Goal: Check status: Check status

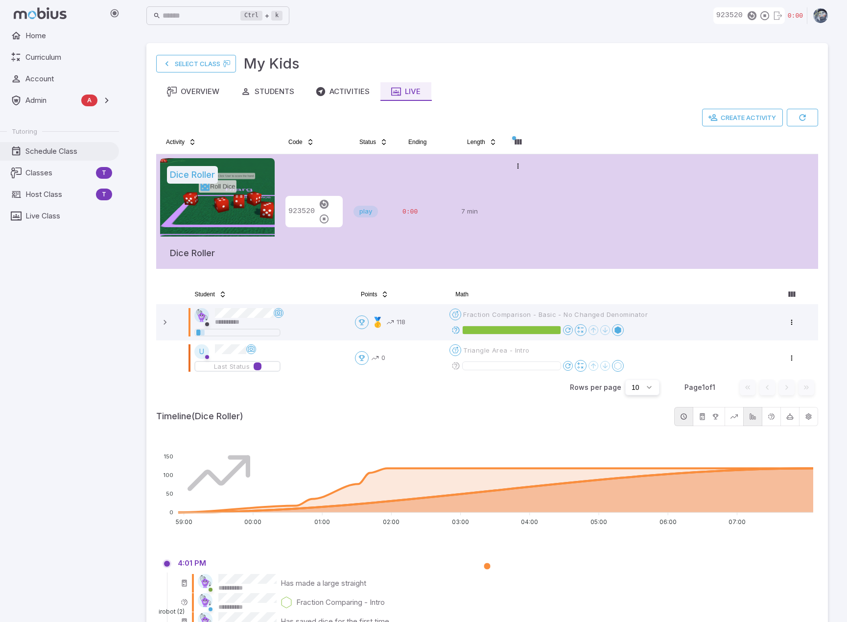
click at [43, 151] on span "Schedule Class" at bounding box center [68, 151] width 87 height 11
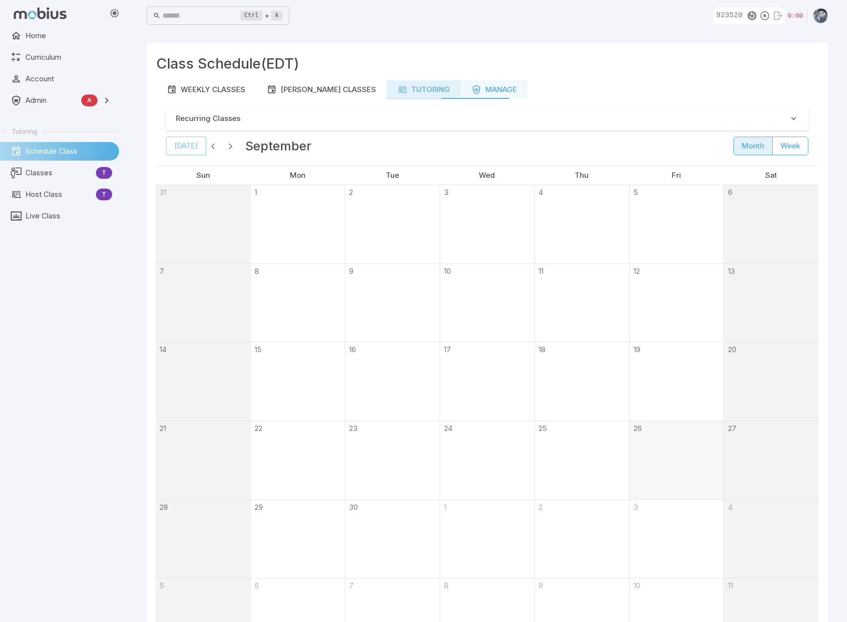
click at [414, 92] on div "Tutoring" at bounding box center [423, 89] width 52 height 11
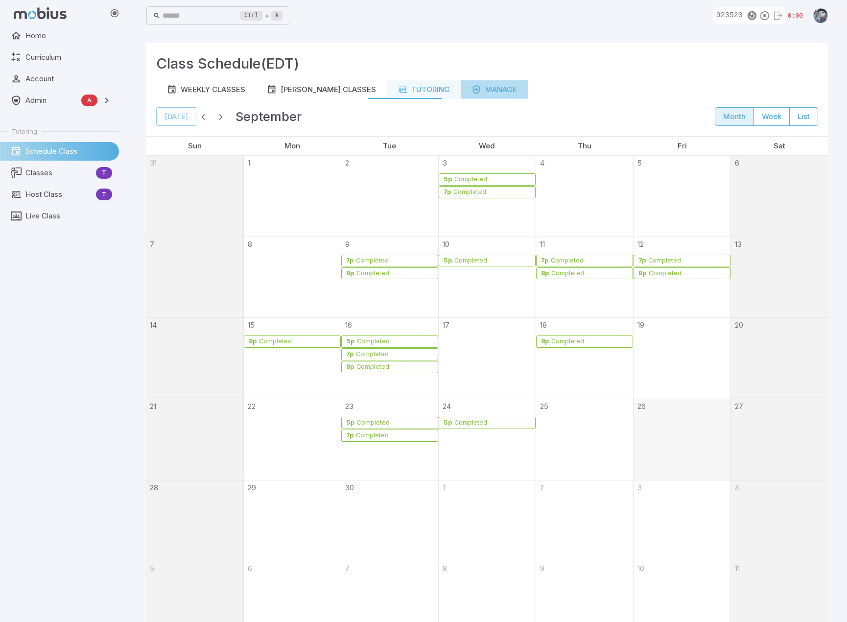
click at [486, 93] on div "Manage" at bounding box center [494, 89] width 46 height 11
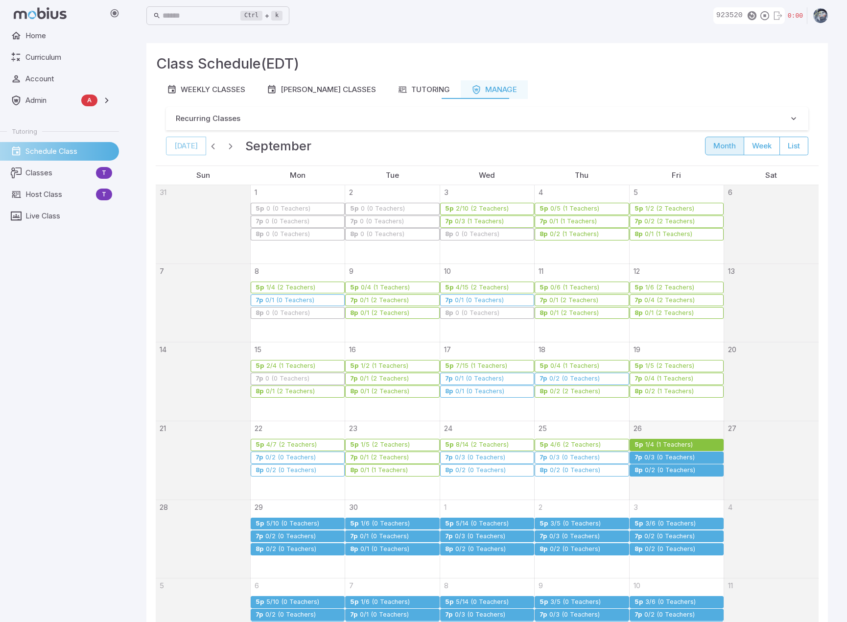
click at [676, 442] on div "1/4 (1 Teachers)" at bounding box center [669, 444] width 48 height 7
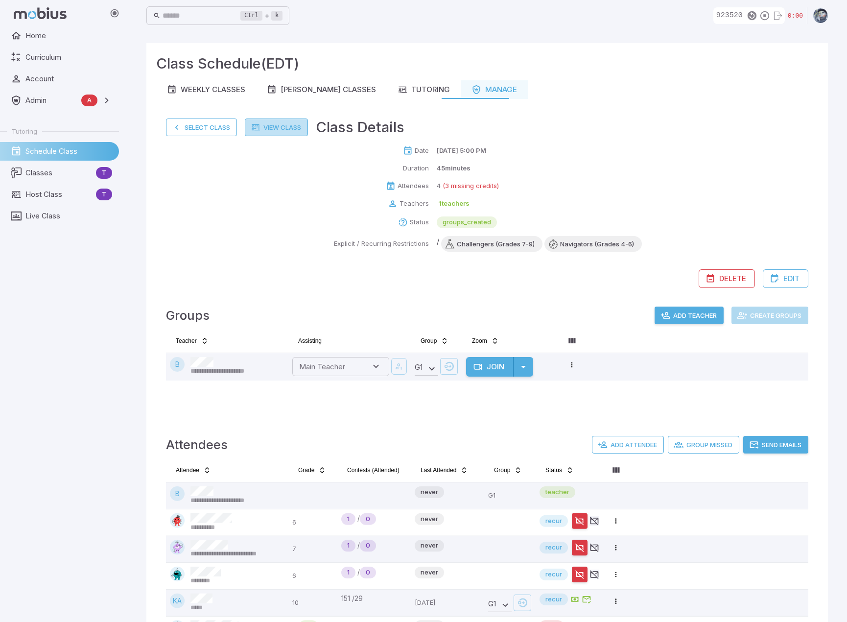
click at [289, 125] on link "View Class" at bounding box center [276, 127] width 63 height 18
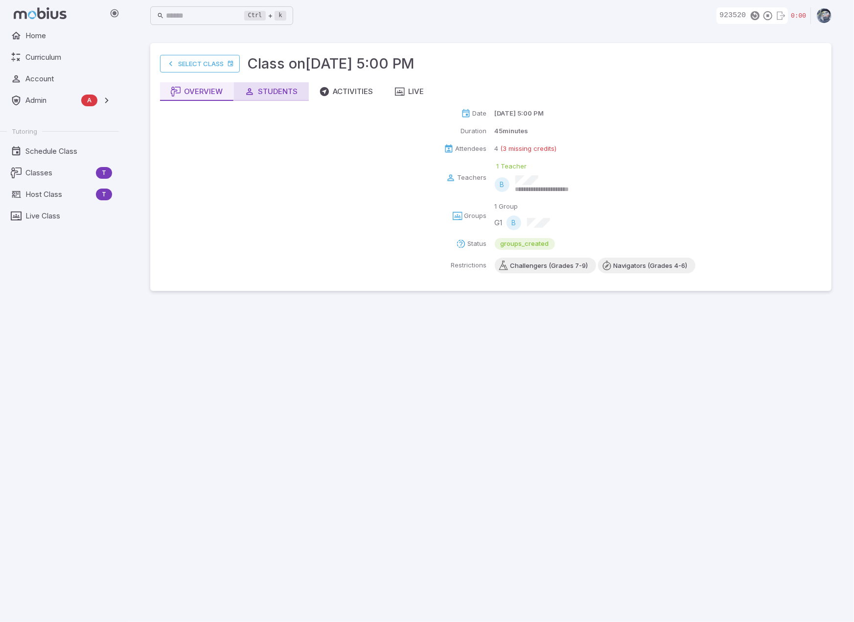
click at [285, 88] on div "Students" at bounding box center [271, 91] width 53 height 11
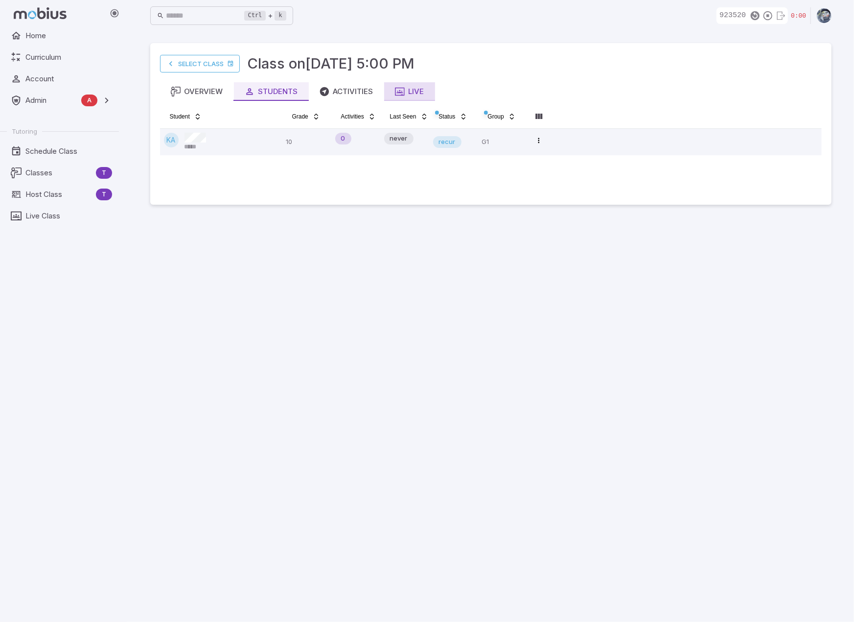
click at [429, 94] on button "Live" at bounding box center [409, 91] width 51 height 19
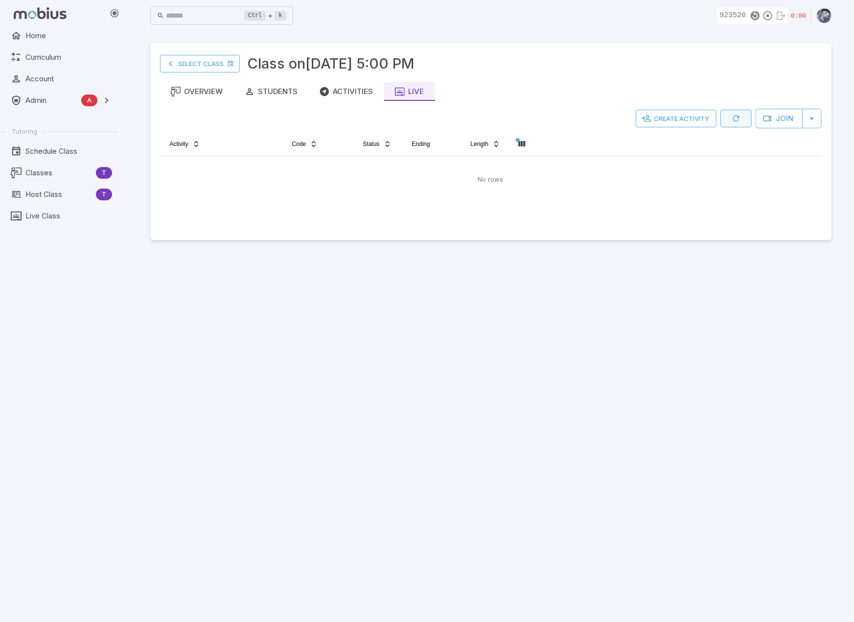
click at [743, 119] on button "button" at bounding box center [736, 119] width 31 height 18
click at [770, 12] on icon "button" at bounding box center [768, 15] width 11 height 11
click at [434, 355] on main "Select Class Class on Sep 26 @ 5:00 PM Overview Students Activities Live Create…" at bounding box center [491, 326] width 705 height 590
click at [734, 114] on icon "button" at bounding box center [736, 119] width 10 height 10
click at [518, 352] on main "Select Class Class on Sep 26 @ 5:00 PM Overview Students Activities Live Create…" at bounding box center [491, 326] width 705 height 590
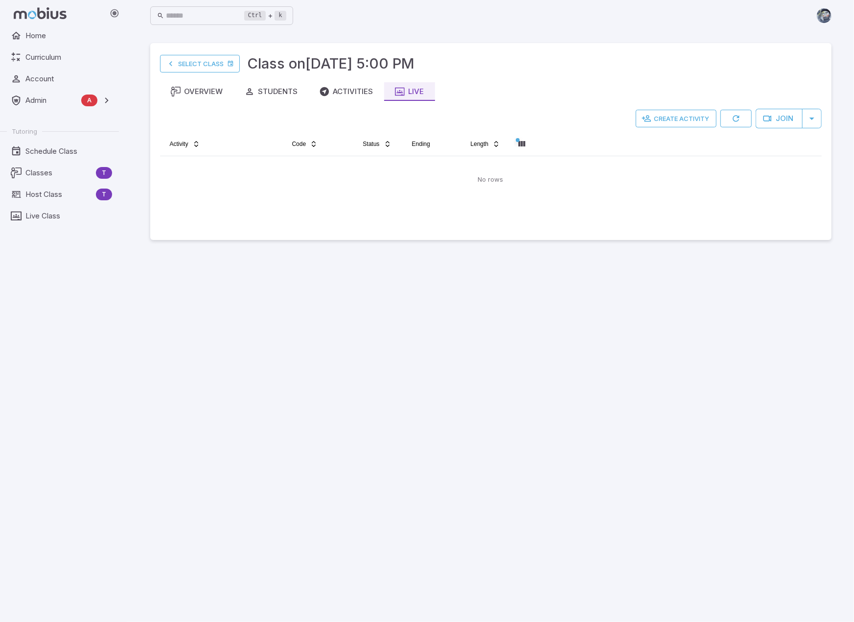
click at [701, 466] on main "Select Class Class on Sep 26 @ 5:00 PM Overview Students Activities Live Create…" at bounding box center [491, 326] width 705 height 590
click at [735, 116] on icon "button" at bounding box center [736, 119] width 10 height 10
click at [291, 88] on div "Students" at bounding box center [271, 91] width 53 height 11
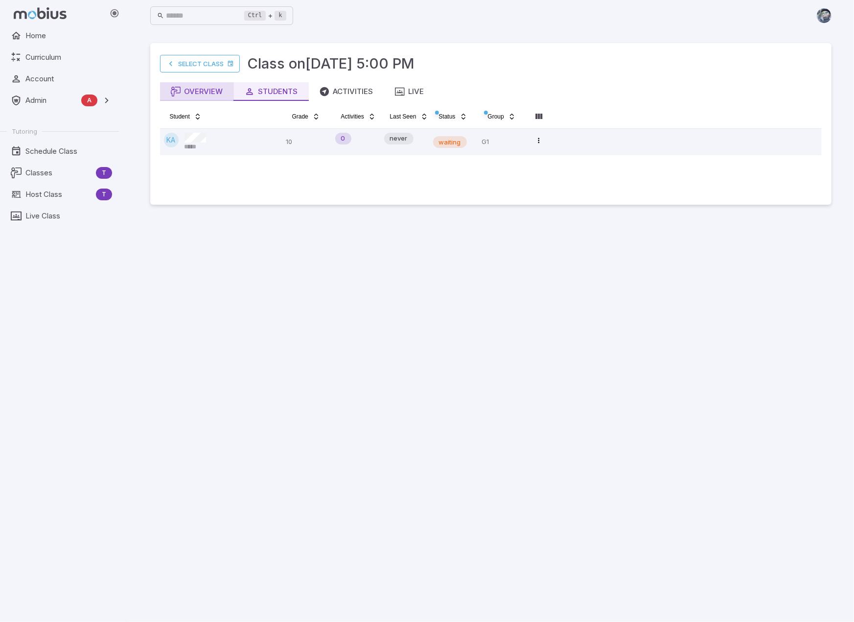
click at [210, 93] on div "Overview" at bounding box center [197, 91] width 52 height 11
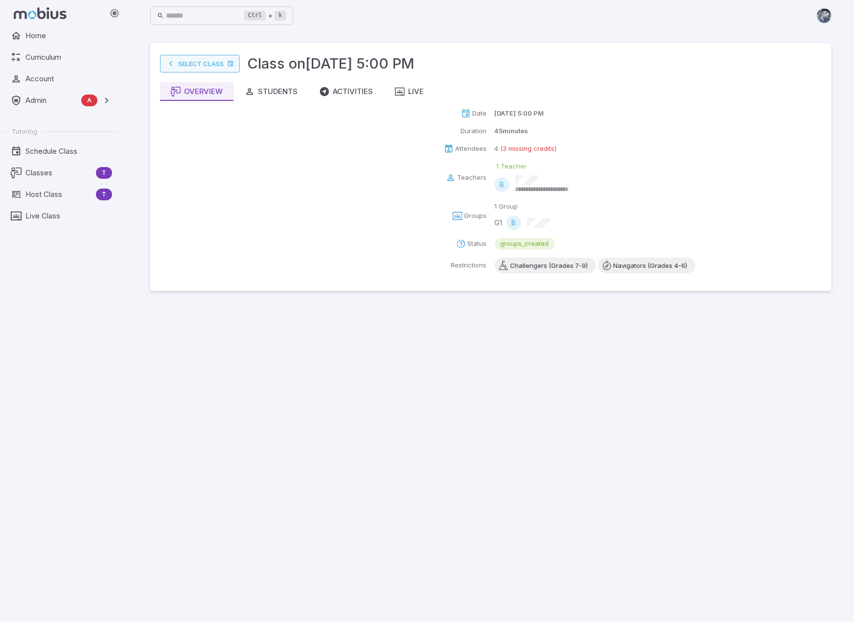
click at [212, 66] on link "Select Class" at bounding box center [200, 64] width 80 height 18
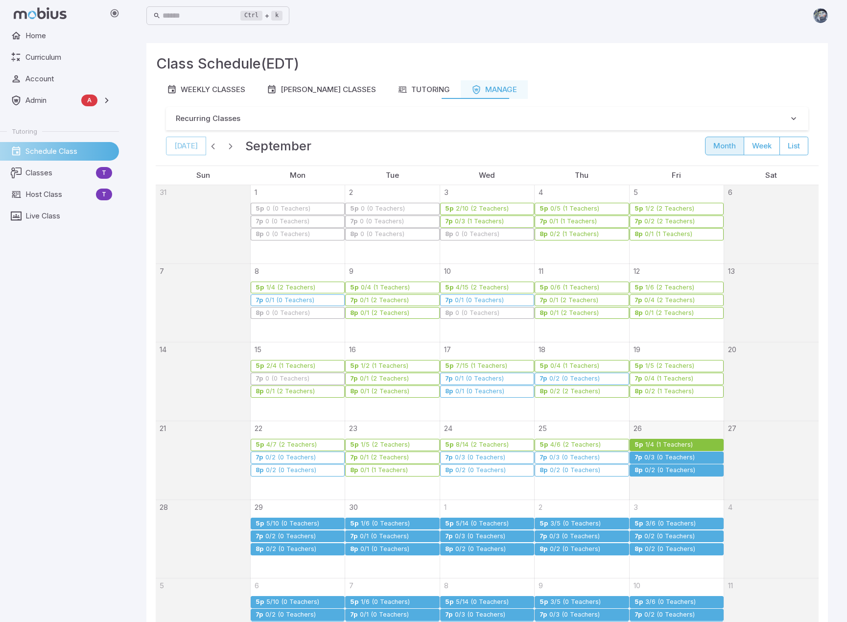
click at [660, 441] on div "1/4 (1 Teachers)" at bounding box center [669, 444] width 48 height 7
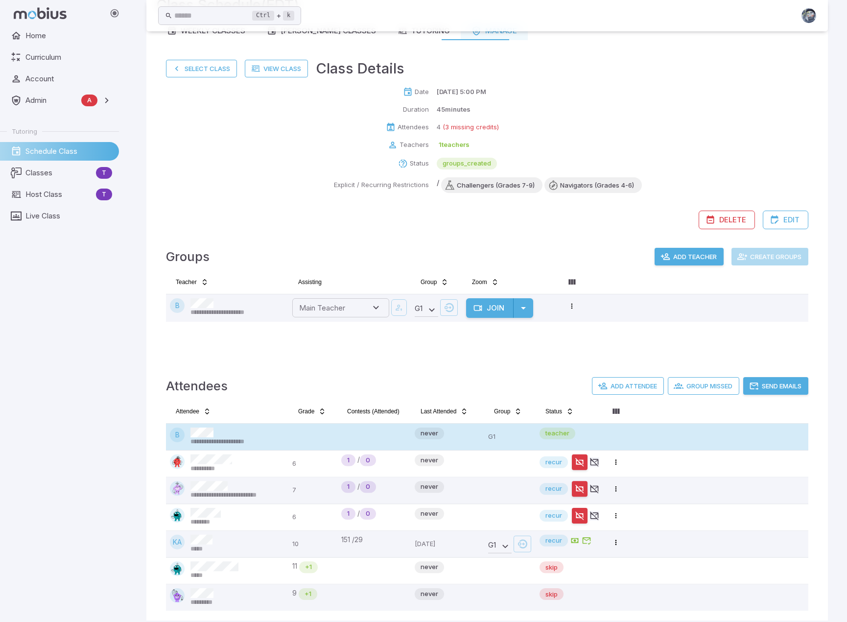
scroll to position [69, 0]
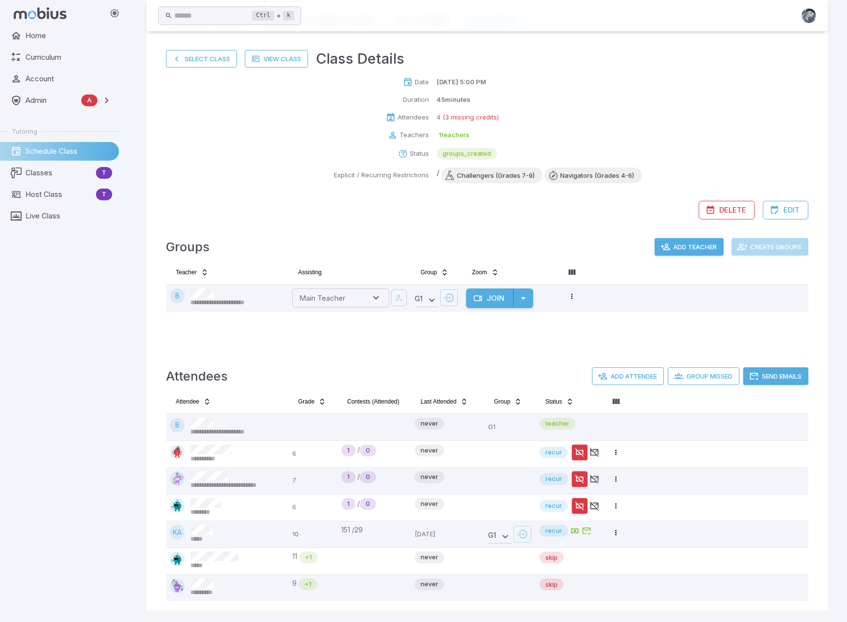
click at [174, 130] on div "Teachers" at bounding box center [297, 135] width 263 height 10
click at [282, 56] on link "View Class" at bounding box center [276, 59] width 63 height 18
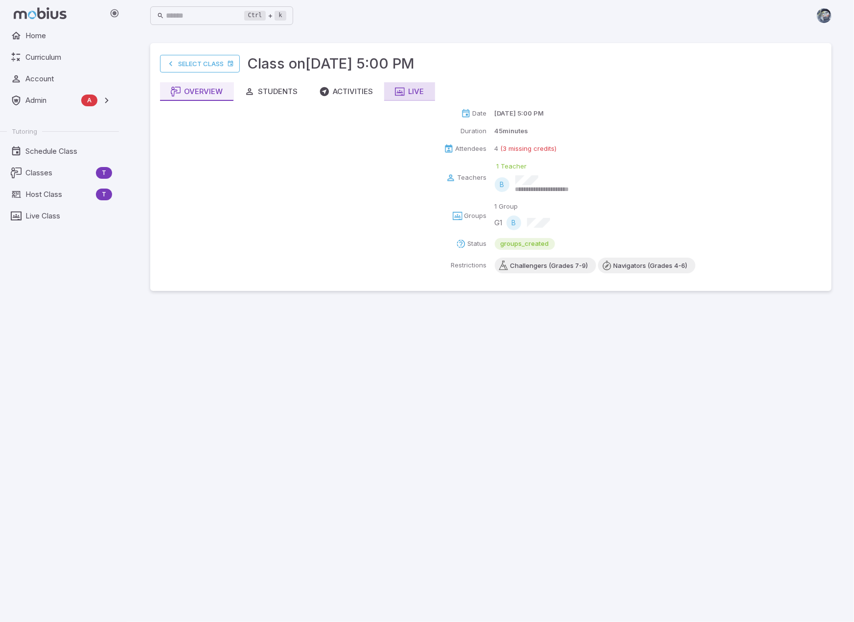
click at [425, 93] on button "Live" at bounding box center [409, 91] width 51 height 19
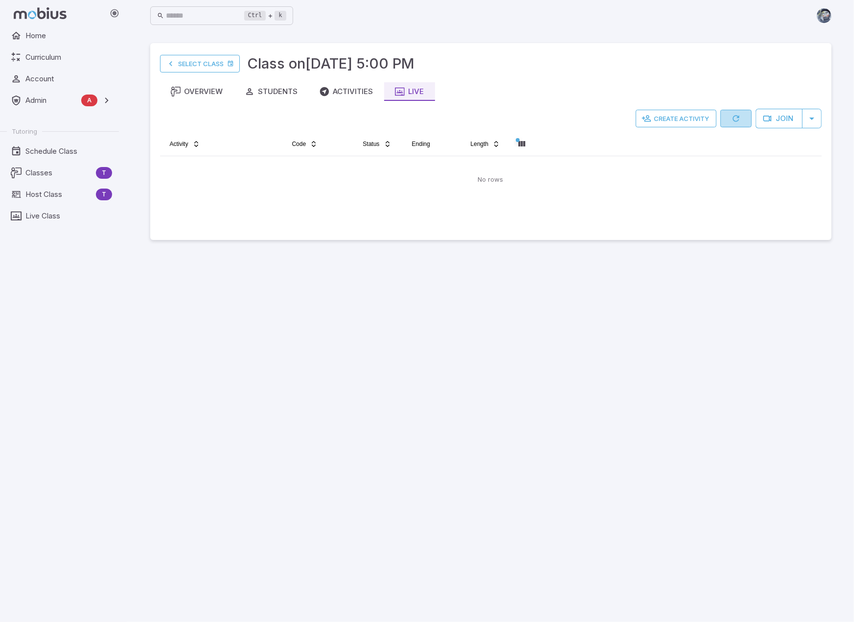
click at [738, 118] on icon "button" at bounding box center [736, 119] width 10 height 10
click at [740, 117] on icon "button" at bounding box center [736, 119] width 10 height 10
click at [348, 92] on div "Activities" at bounding box center [347, 91] width 54 height 11
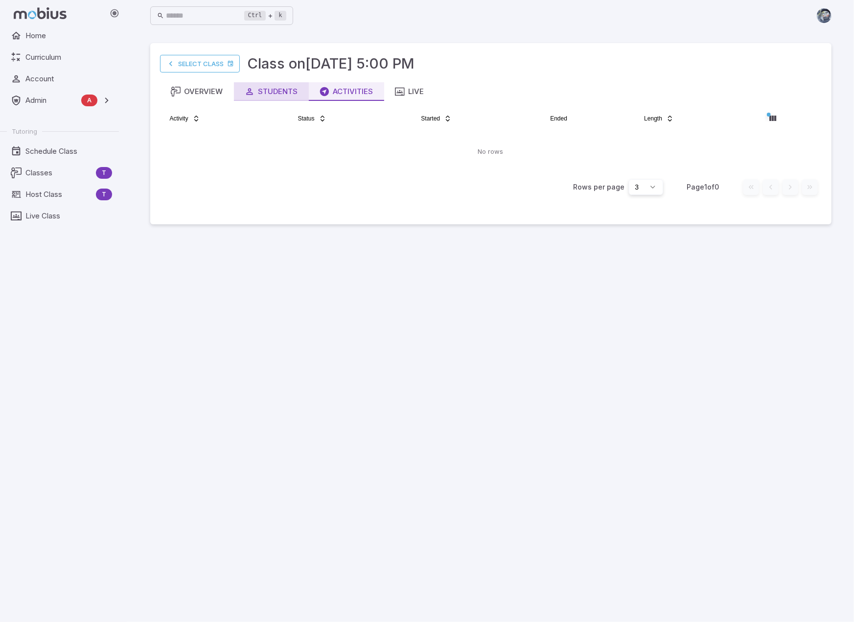
click at [270, 93] on div "Students" at bounding box center [271, 91] width 53 height 11
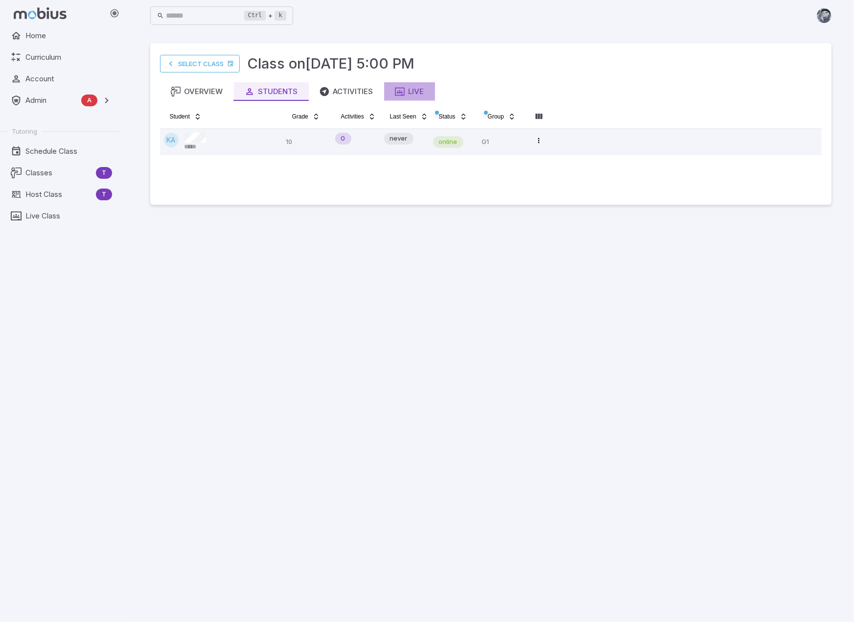
click at [408, 95] on div "Live" at bounding box center [409, 91] width 29 height 11
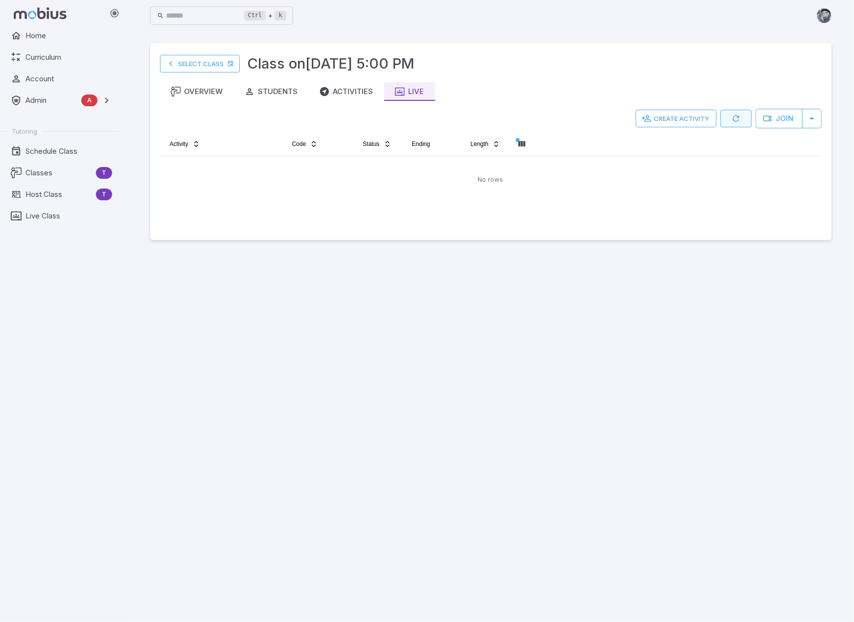
click at [738, 115] on icon "button" at bounding box center [736, 119] width 10 height 10
click at [519, 140] on html "Home Curriculum Account Admin A Accounts Finance Testing Tutoring Schedule Clas…" at bounding box center [427, 311] width 854 height 622
click at [574, 372] on html "Home Curriculum Account Admin A Accounts Finance Testing Tutoring Schedule Clas…" at bounding box center [427, 311] width 854 height 622
click at [140, 362] on main "Select Class Class on [DATE] 5:00 PM Overview Students Activities Live Create A…" at bounding box center [491, 326] width 705 height 590
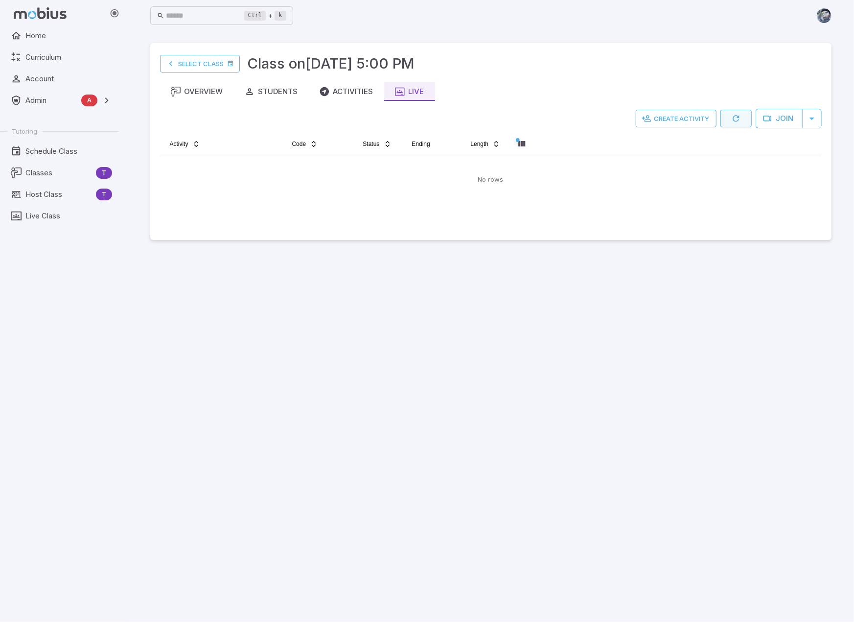
click at [742, 119] on button "button" at bounding box center [736, 119] width 31 height 18
click at [735, 117] on icon "button" at bounding box center [736, 119] width 10 height 10
click at [212, 58] on link "Select Class" at bounding box center [200, 64] width 80 height 18
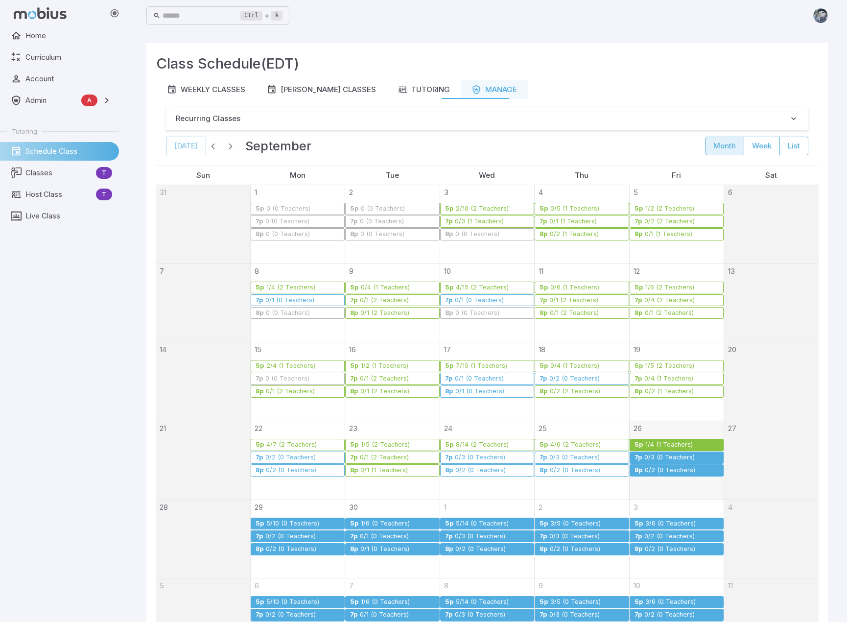
click at [675, 444] on div "1/4 (1 Teachers)" at bounding box center [669, 444] width 48 height 7
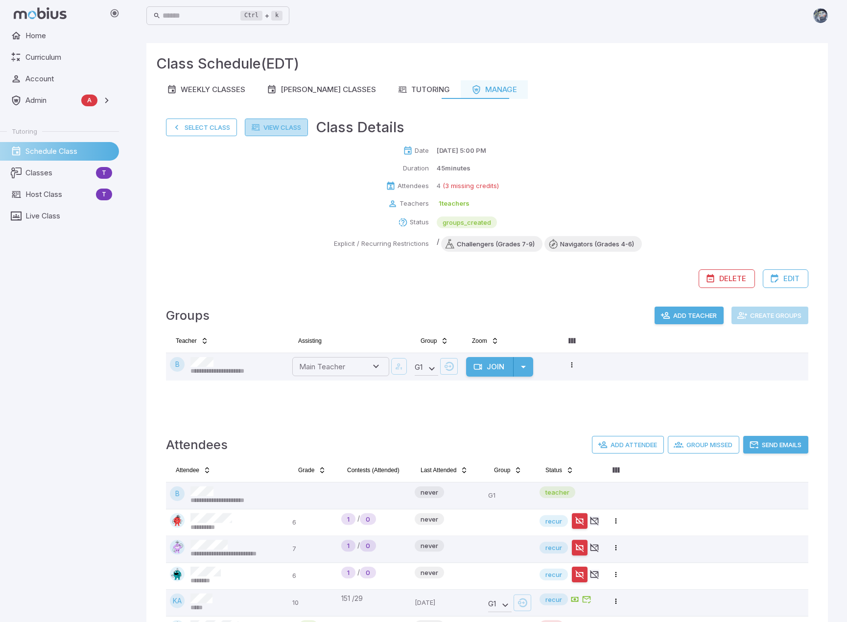
click at [292, 126] on link "View Class" at bounding box center [276, 127] width 63 height 18
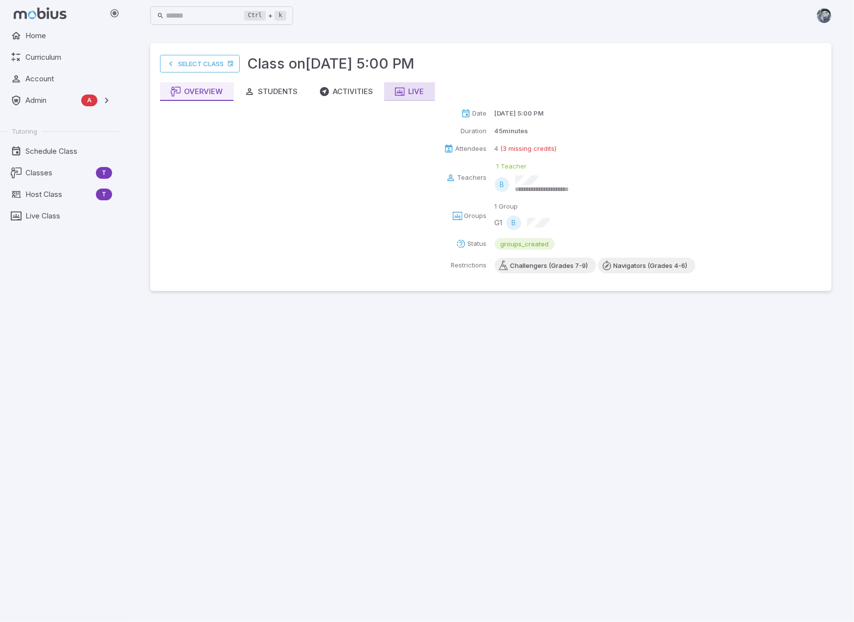
click at [417, 92] on div "Live" at bounding box center [409, 91] width 29 height 11
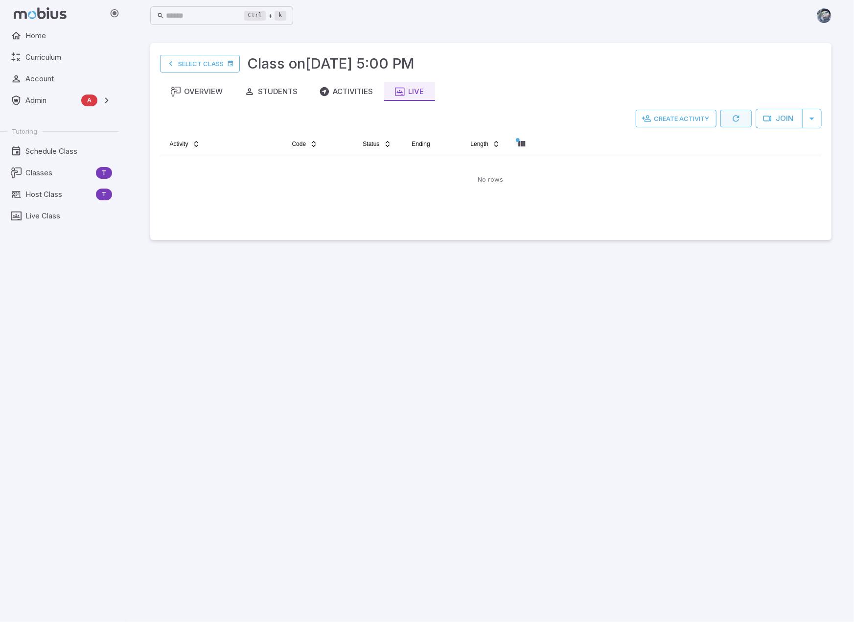
click at [738, 118] on icon "button" at bounding box center [736, 119] width 10 height 10
click at [737, 117] on icon "button" at bounding box center [736, 119] width 10 height 10
click at [349, 93] on div "Activities" at bounding box center [347, 91] width 54 height 11
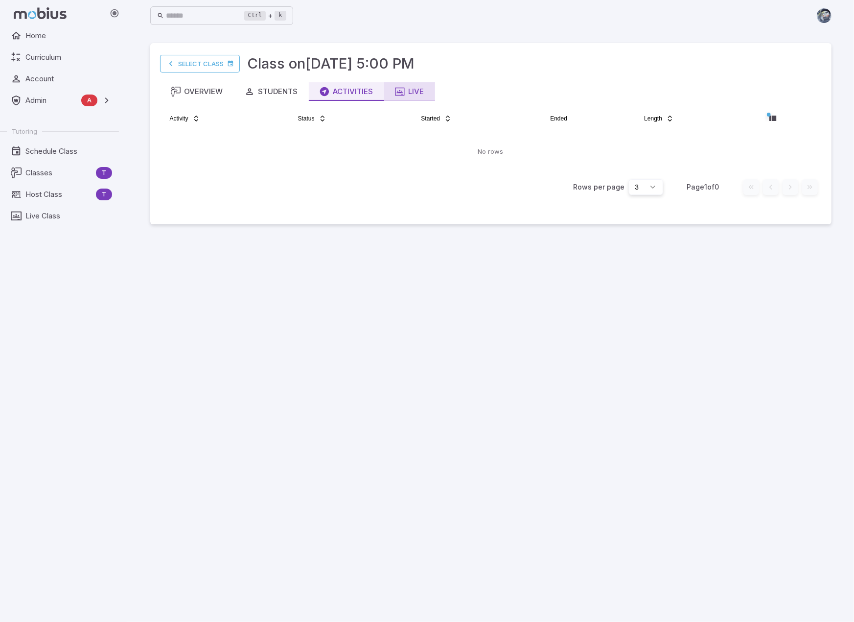
click at [411, 89] on div "Live" at bounding box center [409, 91] width 29 height 11
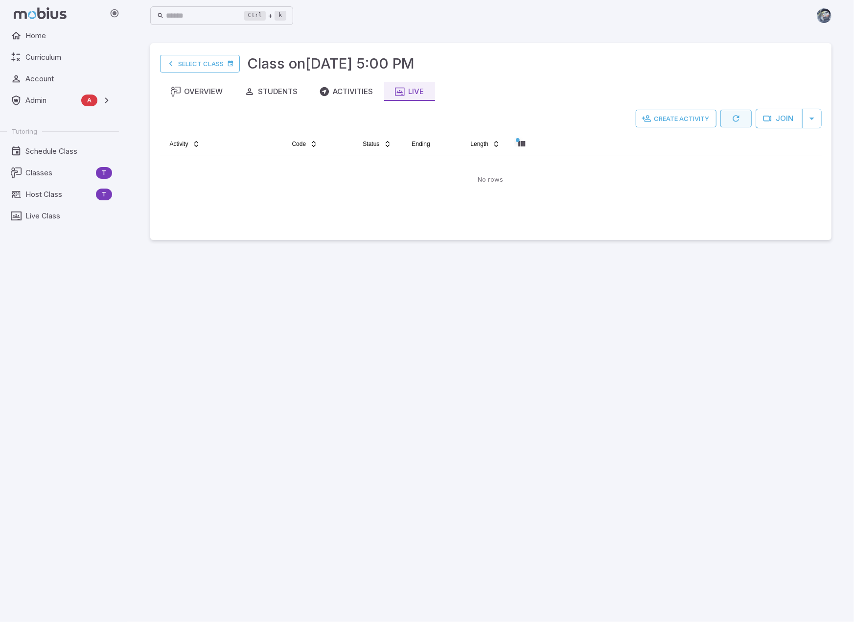
click at [741, 121] on icon "button" at bounding box center [736, 119] width 10 height 10
click at [735, 118] on icon "button" at bounding box center [736, 119] width 10 height 10
click at [741, 116] on icon "button" at bounding box center [736, 119] width 10 height 10
click at [742, 120] on button "button" at bounding box center [736, 119] width 31 height 18
click at [739, 120] on icon "button" at bounding box center [736, 119] width 10 height 10
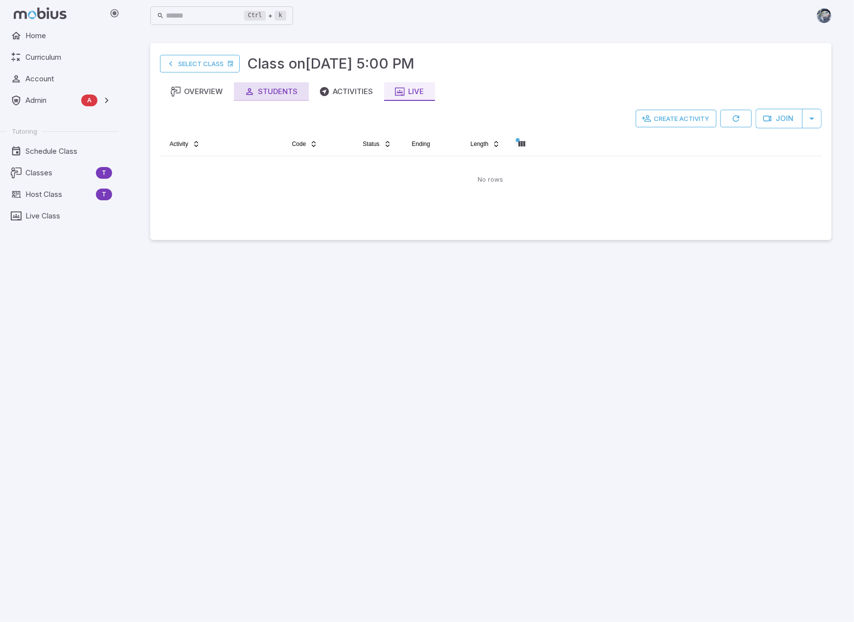
click at [268, 88] on div "Students" at bounding box center [271, 91] width 53 height 11
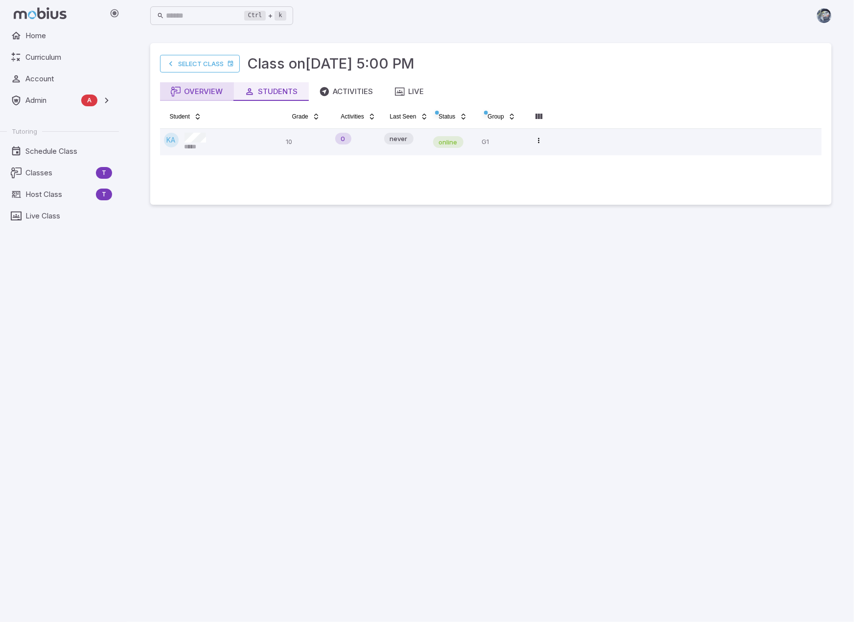
click at [227, 93] on button "Overview" at bounding box center [197, 91] width 74 height 19
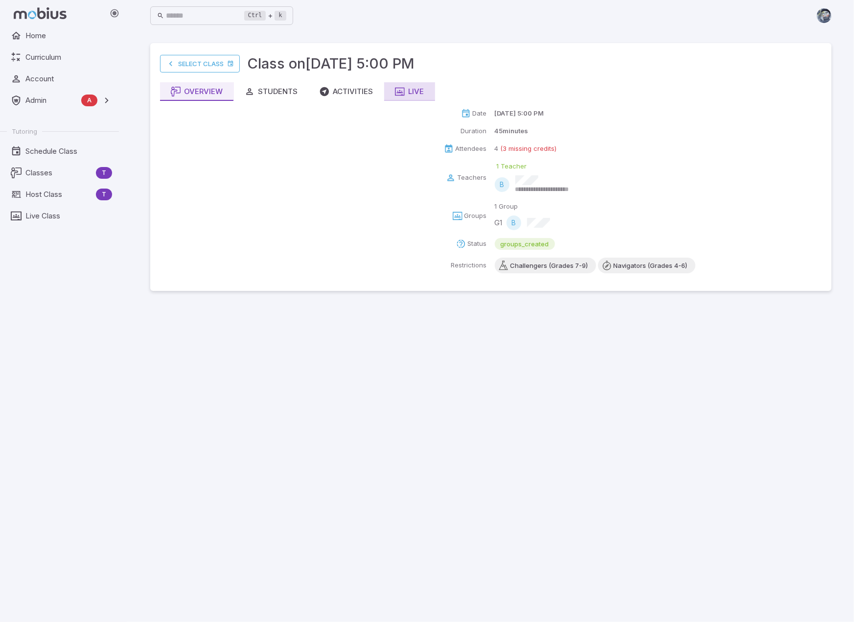
click at [414, 92] on div "Live" at bounding box center [409, 91] width 29 height 11
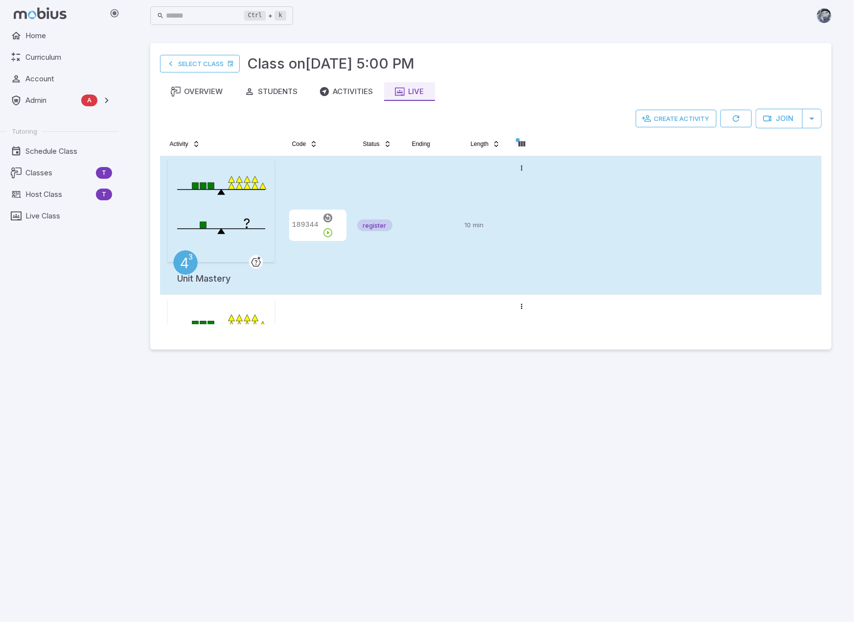
click at [402, 192] on td at bounding box center [431, 225] width 59 height 138
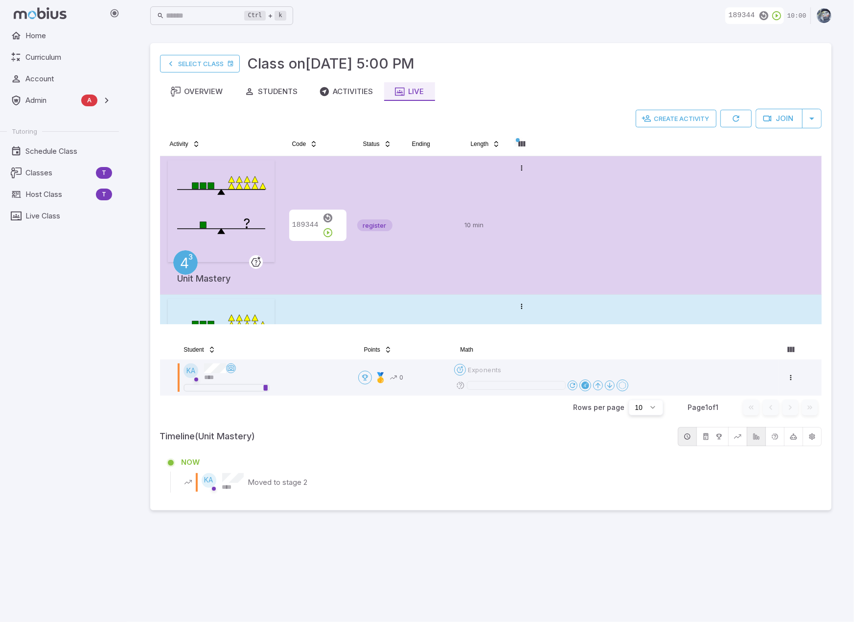
click at [368, 314] on div "register" at bounding box center [377, 364] width 41 height 130
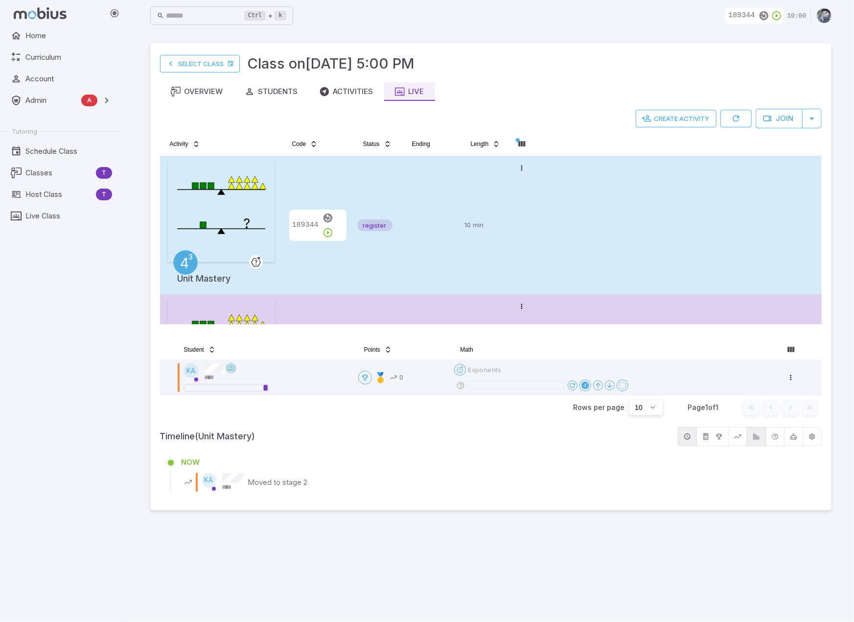
click at [376, 187] on div "register" at bounding box center [377, 225] width 41 height 130
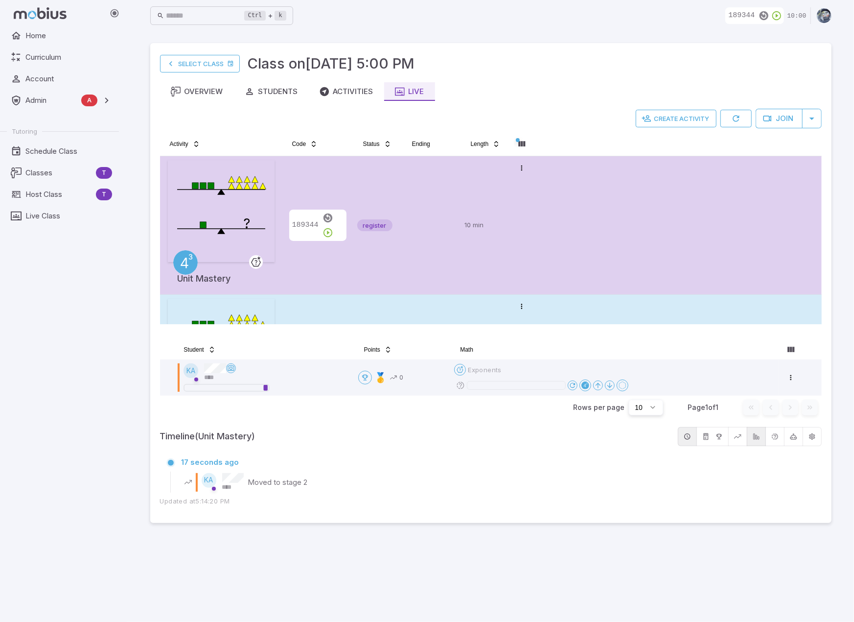
click at [319, 311] on div "189344" at bounding box center [317, 364] width 63 height 130
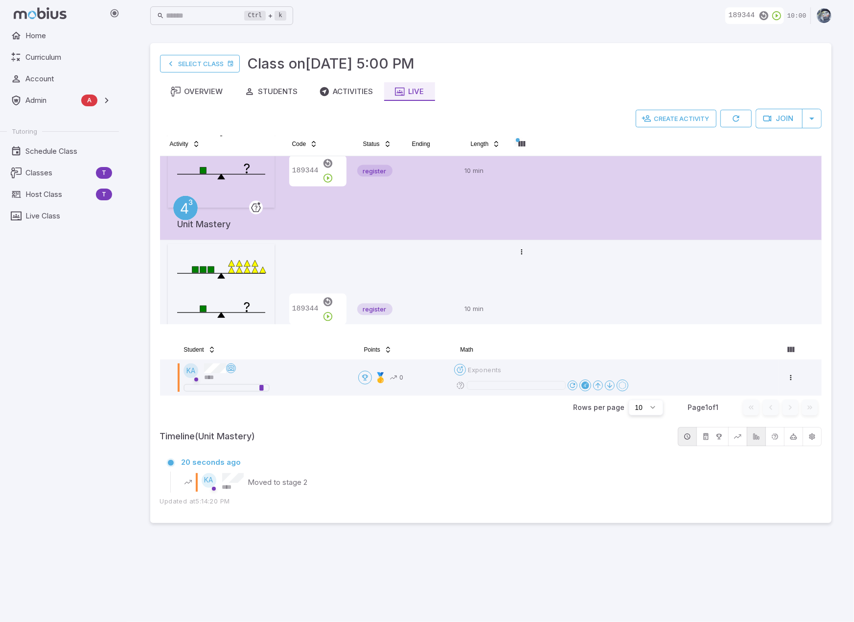
scroll to position [196, 0]
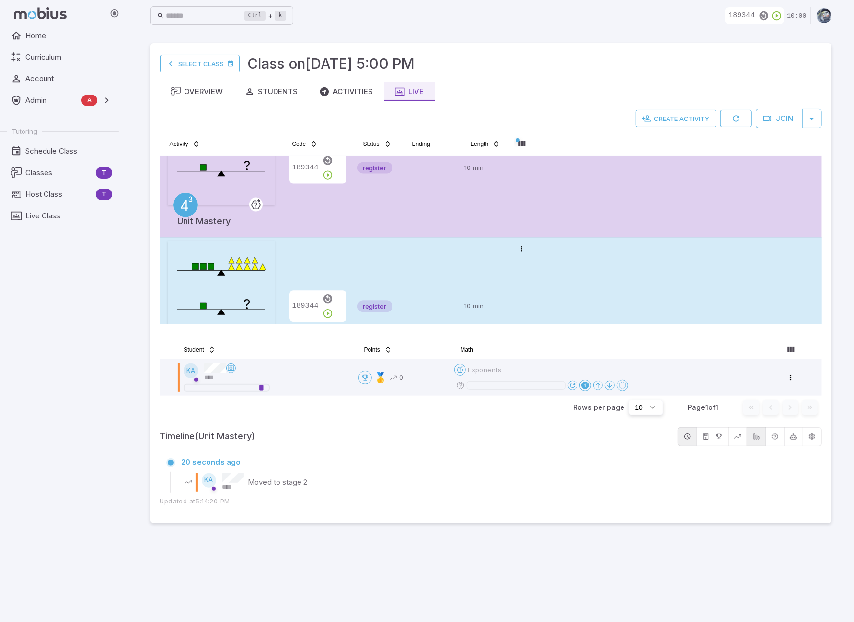
click at [313, 269] on div "189344" at bounding box center [317, 306] width 63 height 130
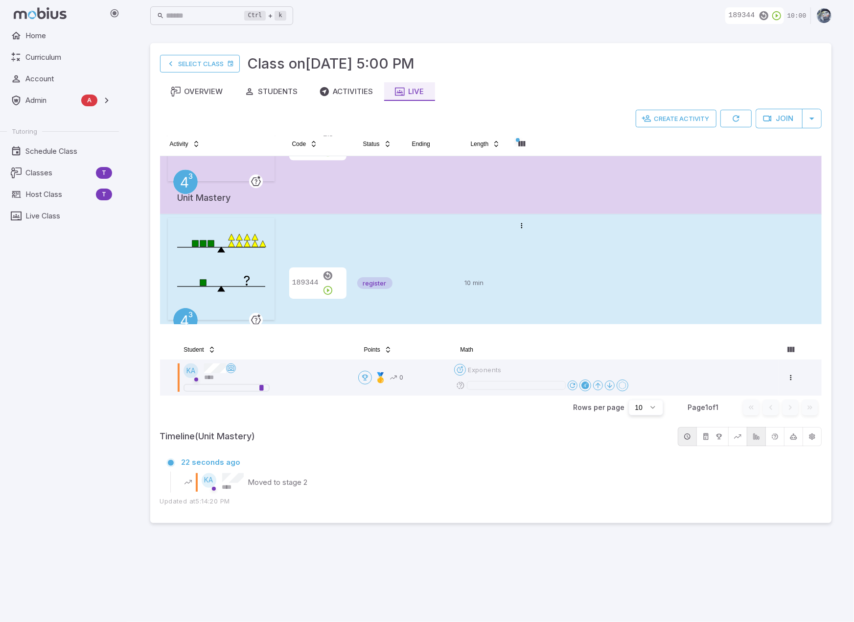
scroll to position [385, 0]
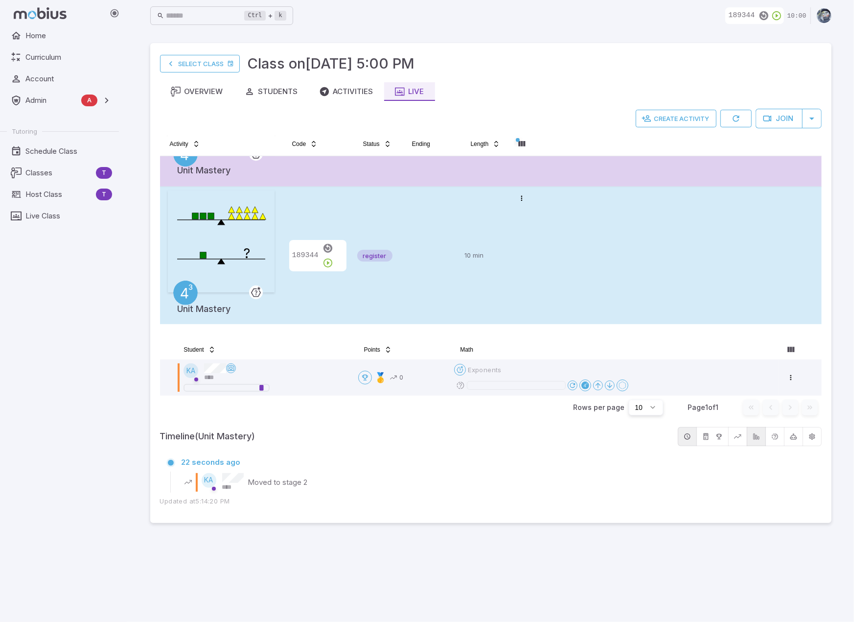
click at [317, 228] on div "189344" at bounding box center [317, 255] width 63 height 130
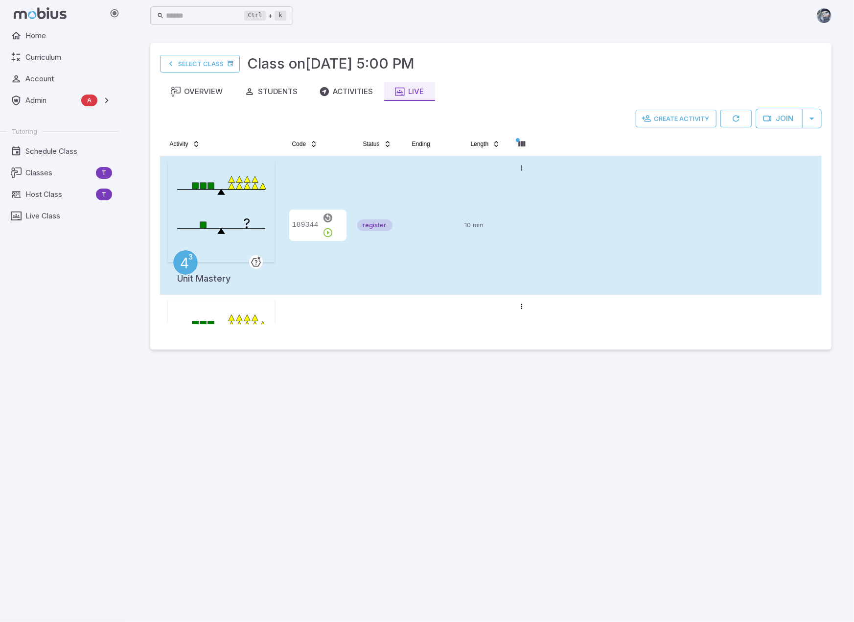
click at [447, 270] on td at bounding box center [431, 225] width 59 height 138
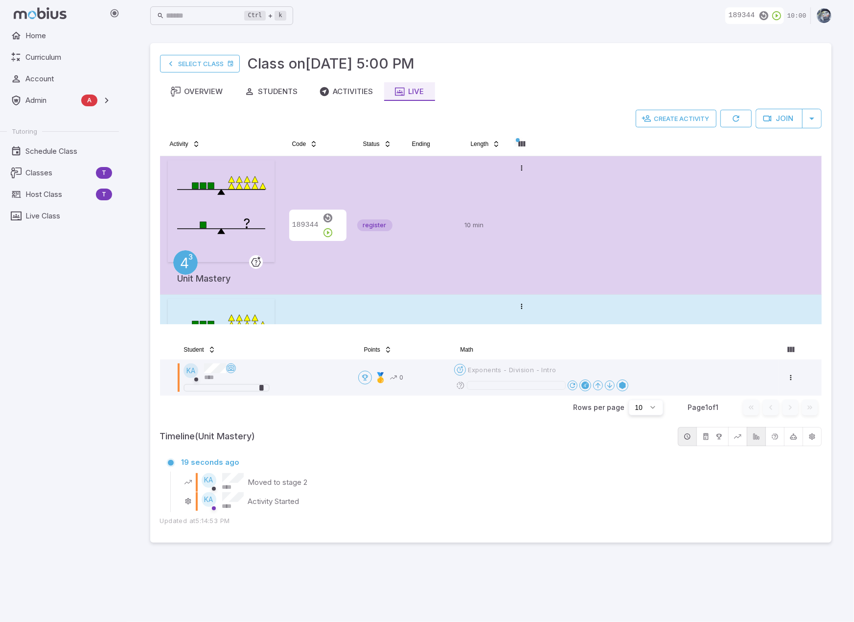
click at [417, 308] on td at bounding box center [431, 364] width 59 height 138
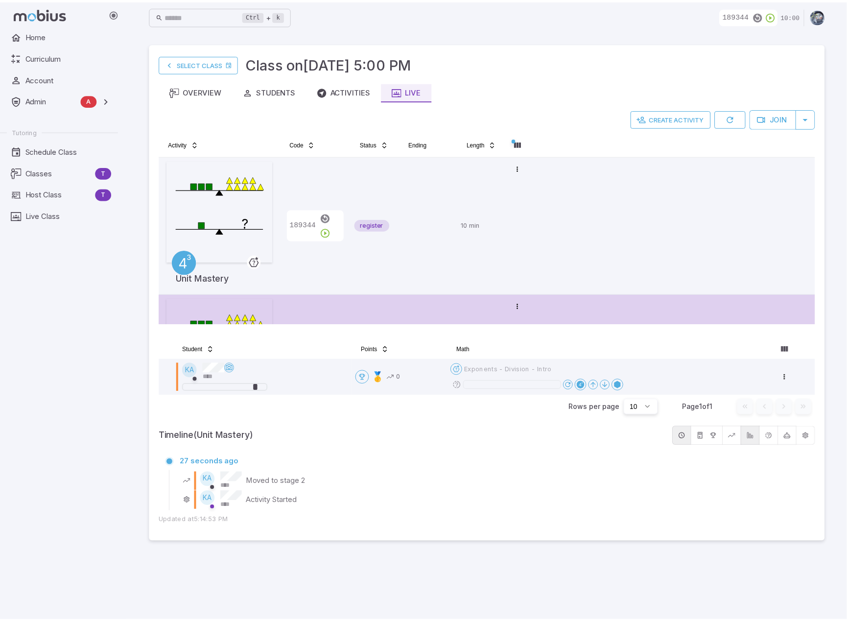
scroll to position [523, 0]
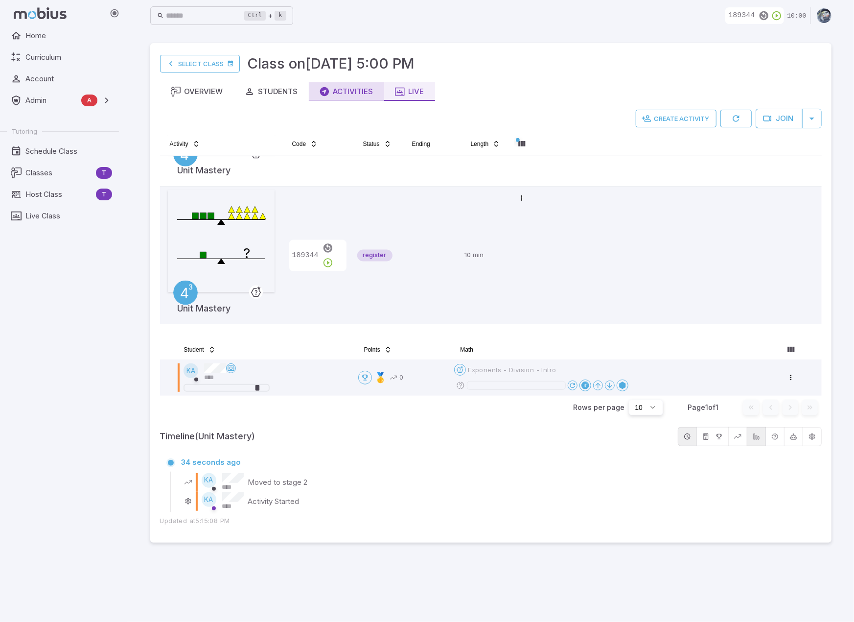
click at [365, 95] on div "Activities" at bounding box center [347, 91] width 54 height 11
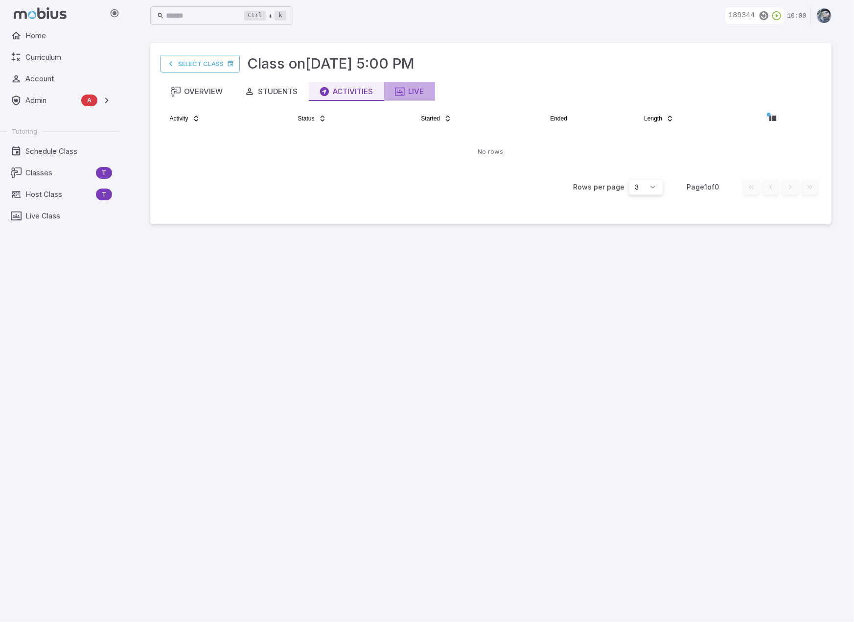
click at [413, 93] on div "Live" at bounding box center [409, 91] width 29 height 11
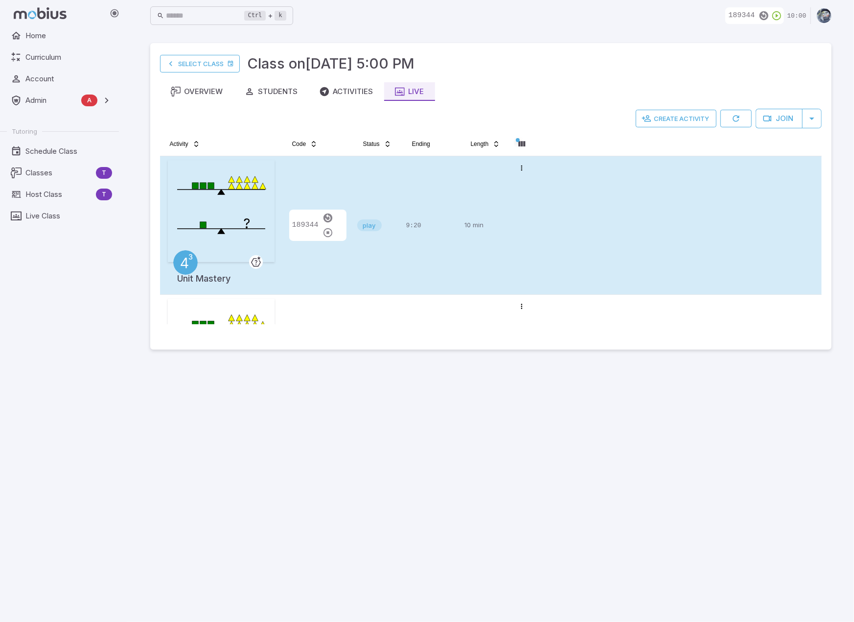
click at [423, 259] on div "9:20" at bounding box center [431, 225] width 51 height 130
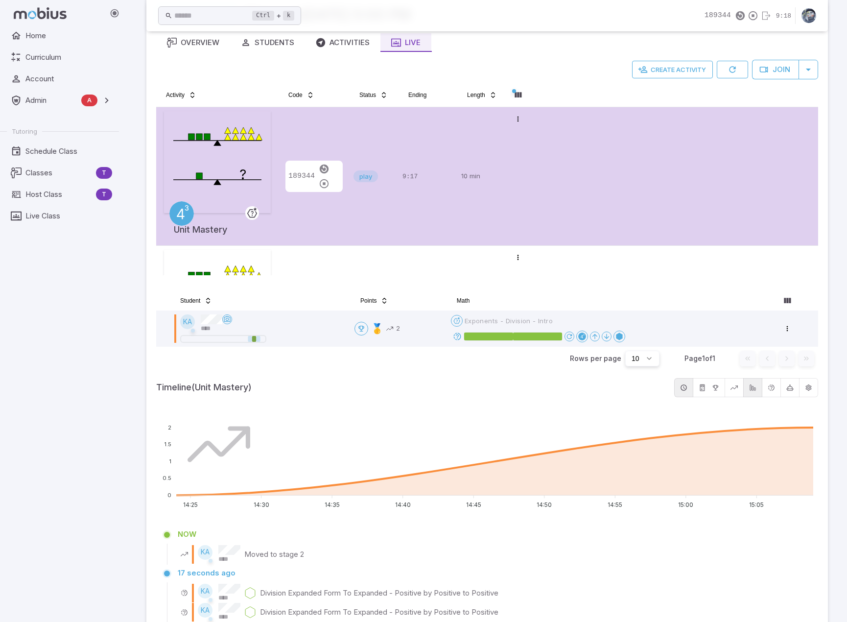
scroll to position [117, 0]
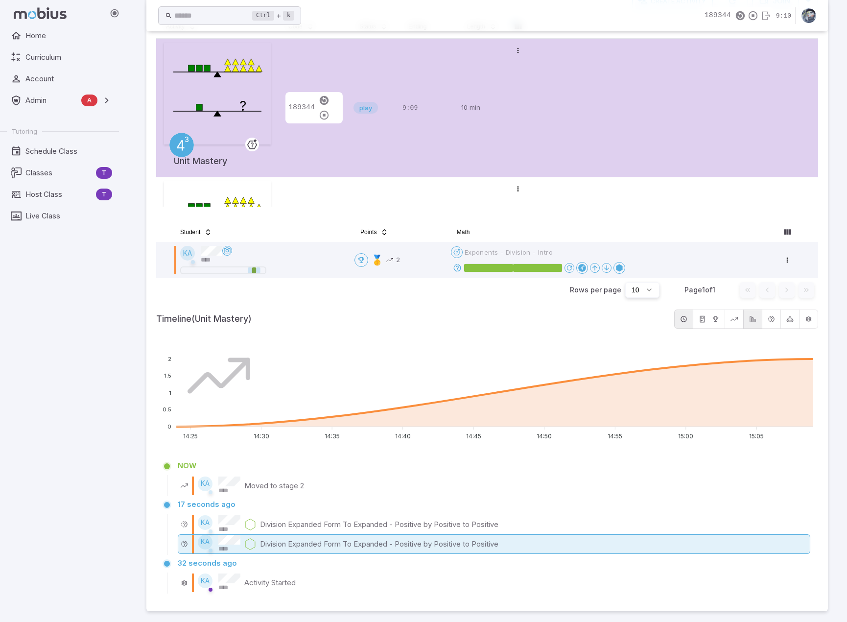
click at [303, 545] on p "Division Expanded Form To Expanded - Positive by Positive to Positive" at bounding box center [379, 543] width 238 height 11
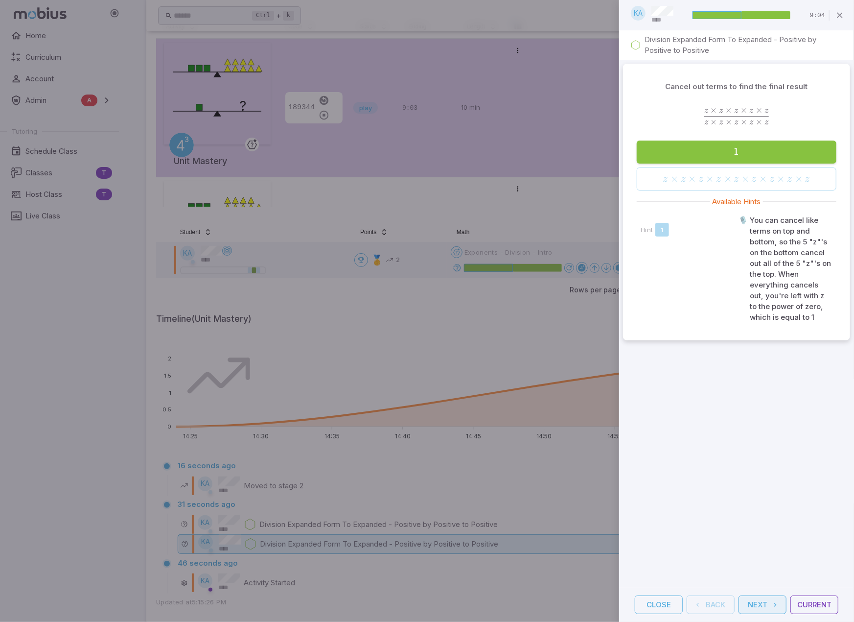
click at [774, 602] on icon "button" at bounding box center [775, 605] width 8 height 8
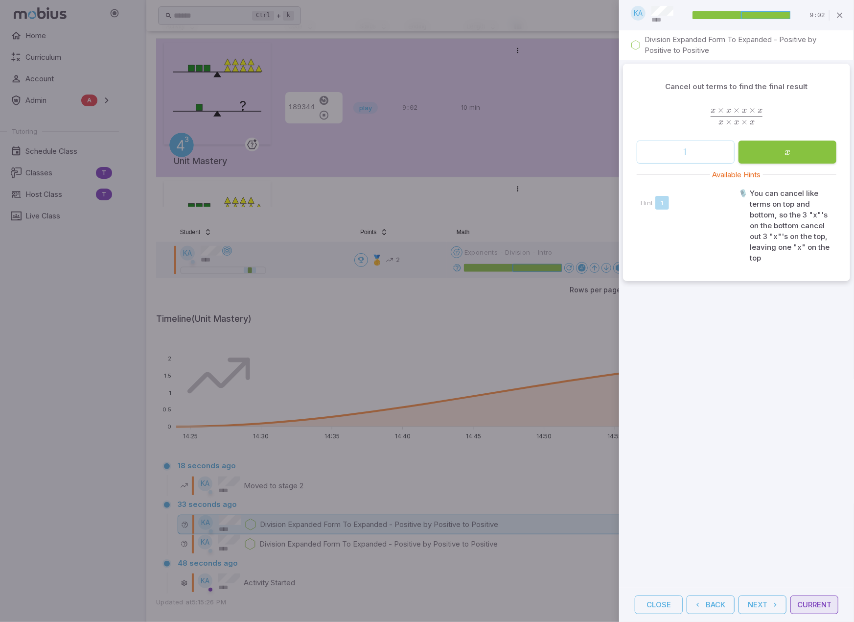
click at [818, 603] on button "Current" at bounding box center [815, 604] width 48 height 19
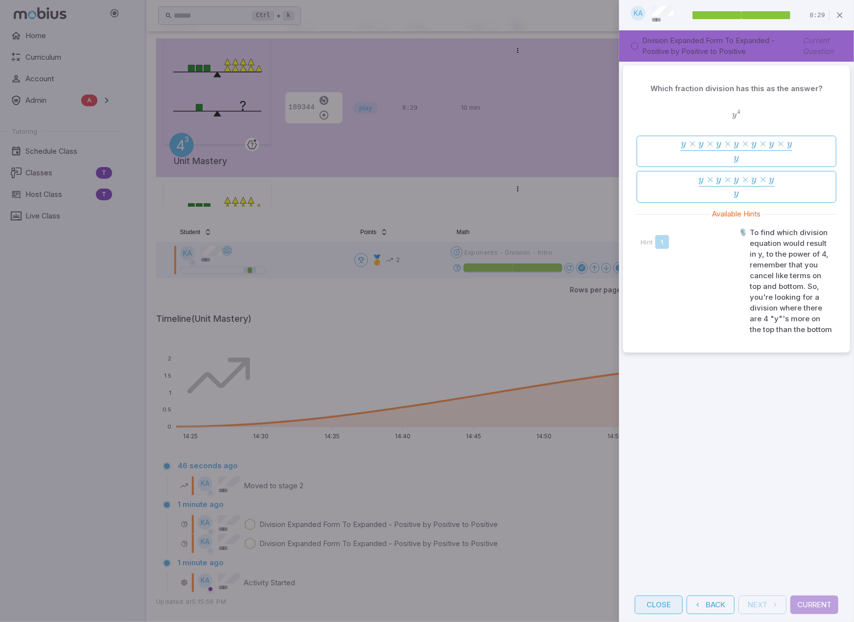
click at [673, 605] on button "Close" at bounding box center [659, 604] width 48 height 19
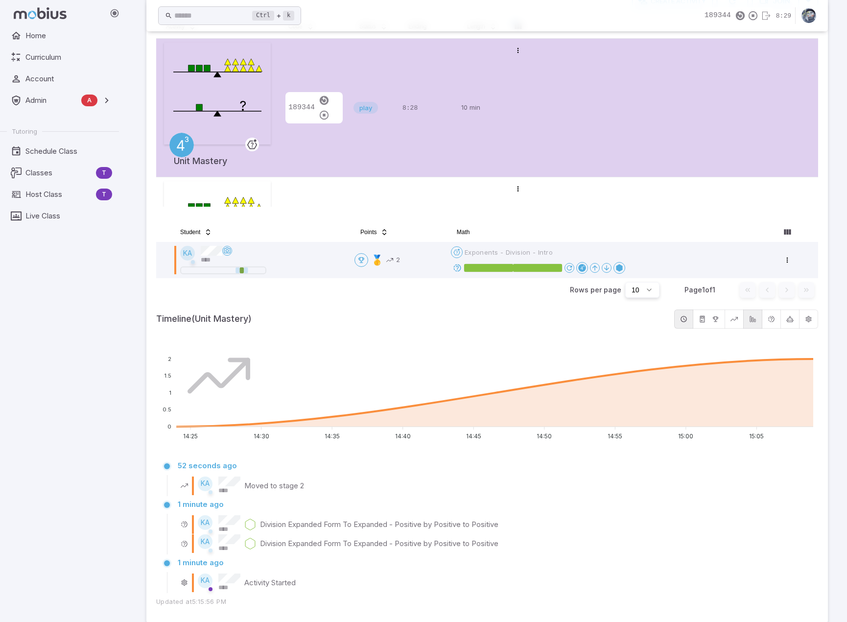
click at [556, 351] on foreignobject at bounding box center [487, 393] width 662 height 98
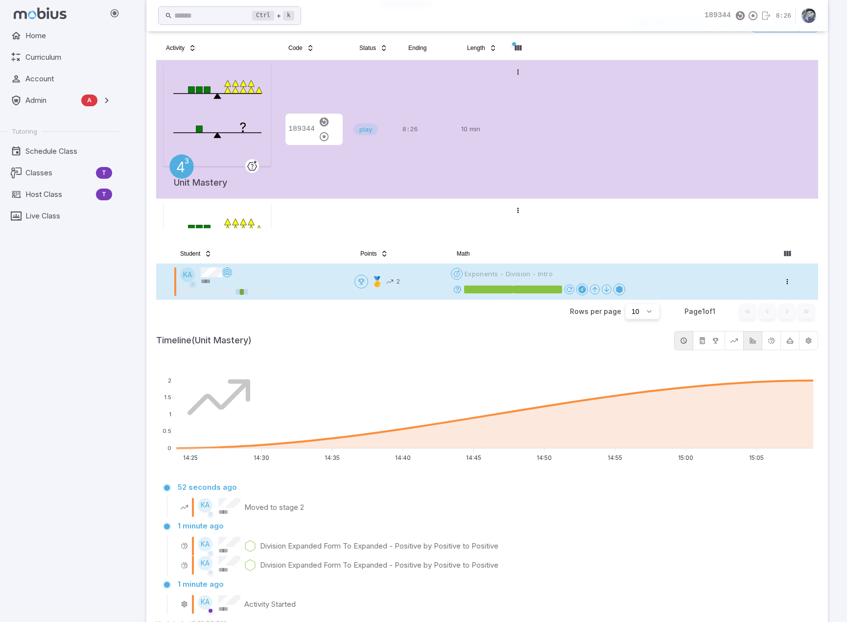
scroll to position [81, 0]
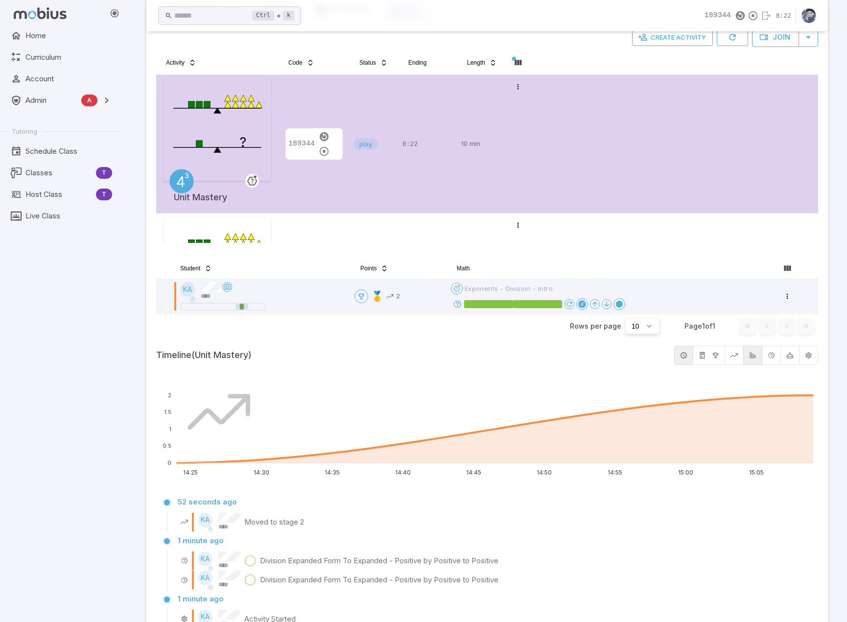
click at [398, 169] on td "play" at bounding box center [373, 144] width 49 height 138
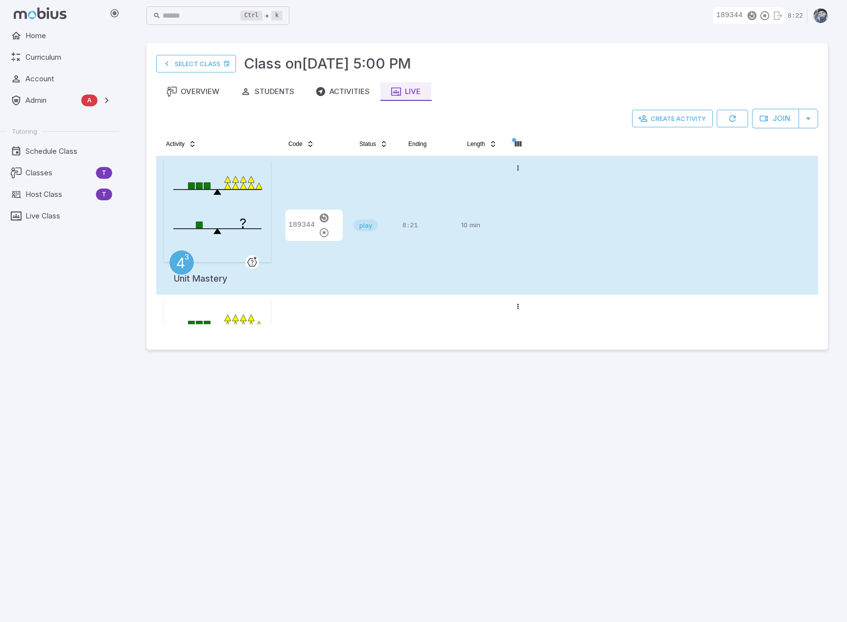
scroll to position [0, 0]
click at [396, 180] on div "play" at bounding box center [377, 225] width 41 height 130
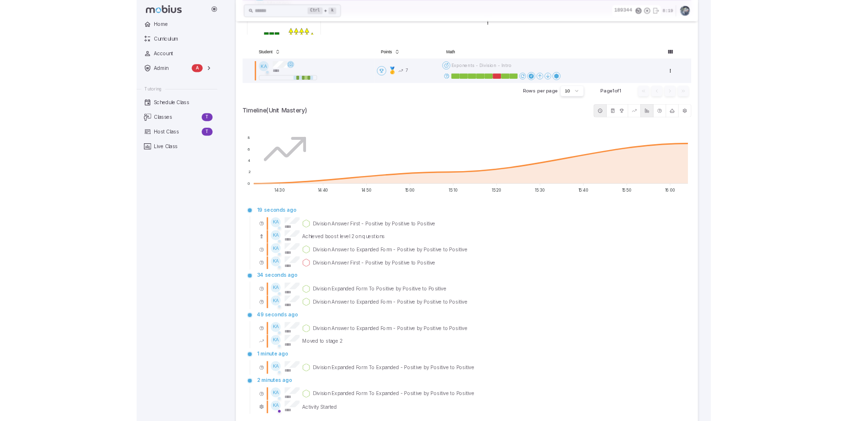
scroll to position [291, 0]
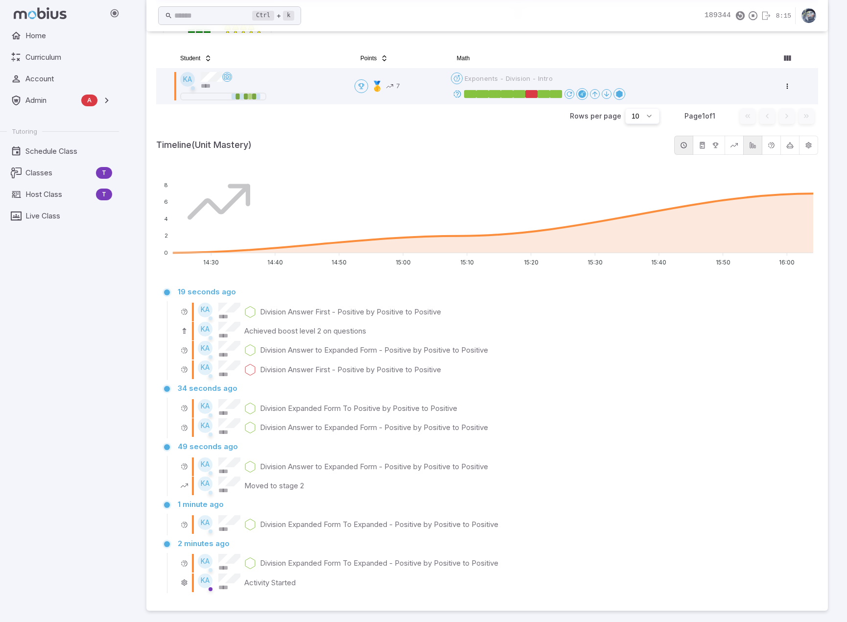
click at [106, 434] on div "Home Curriculum Account Admin A Accounts Finance Testing Tutoring Schedule Clas…" at bounding box center [63, 323] width 127 height 595
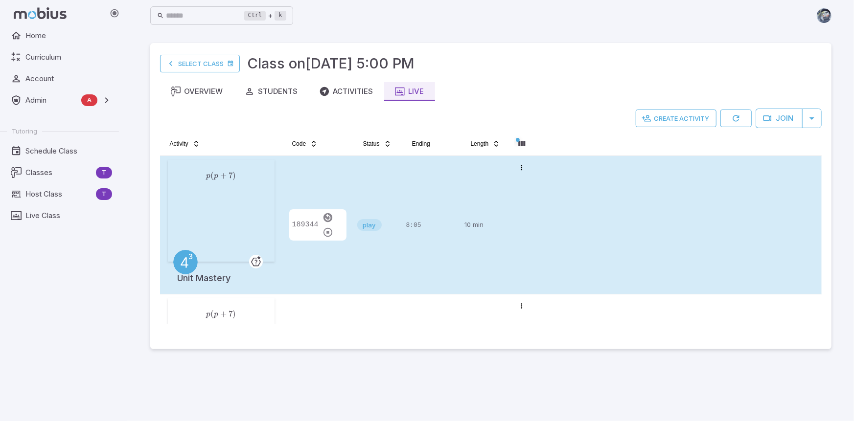
click at [380, 261] on div "play" at bounding box center [377, 225] width 41 height 130
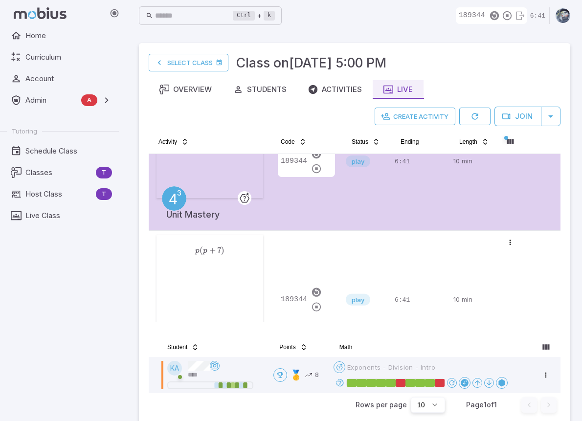
scroll to position [49, 0]
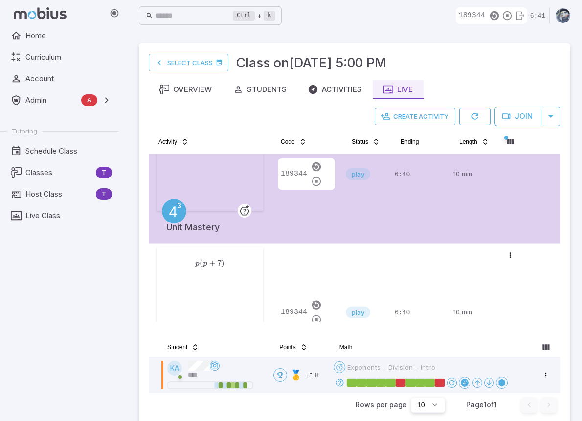
click at [327, 275] on div "189344" at bounding box center [306, 313] width 63 height 130
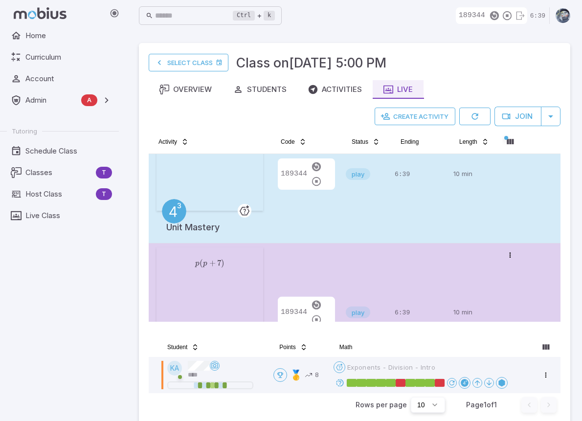
click at [312, 227] on div "189344" at bounding box center [306, 174] width 63 height 130
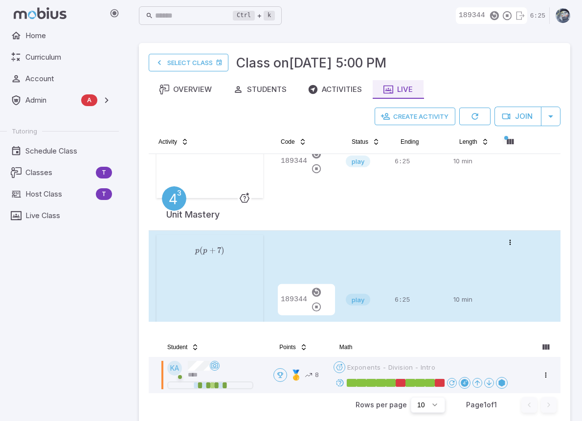
scroll to position [523, 0]
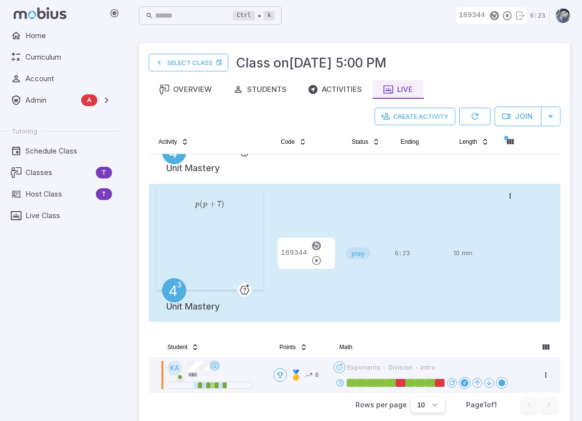
click at [299, 216] on div "189344" at bounding box center [306, 253] width 63 height 130
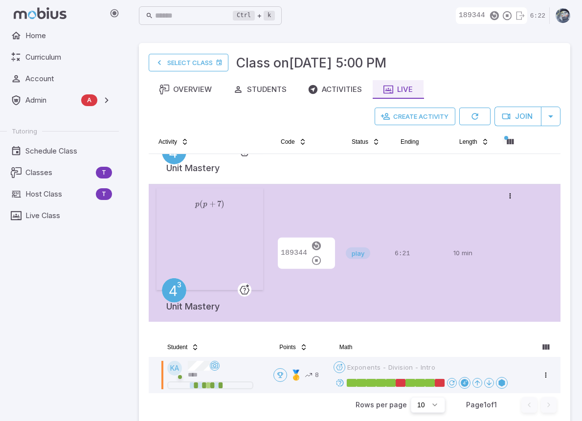
scroll to position [425, 0]
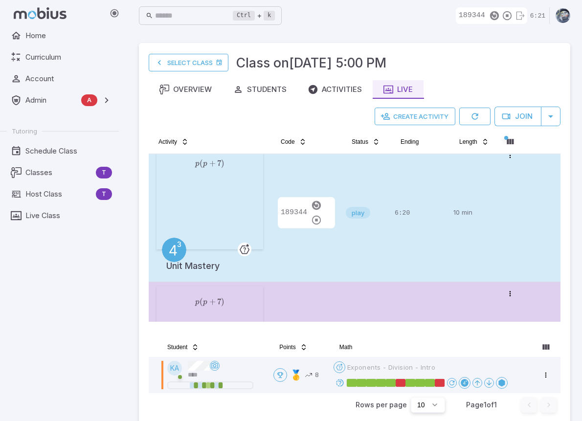
click at [303, 245] on div "189344" at bounding box center [306, 213] width 63 height 130
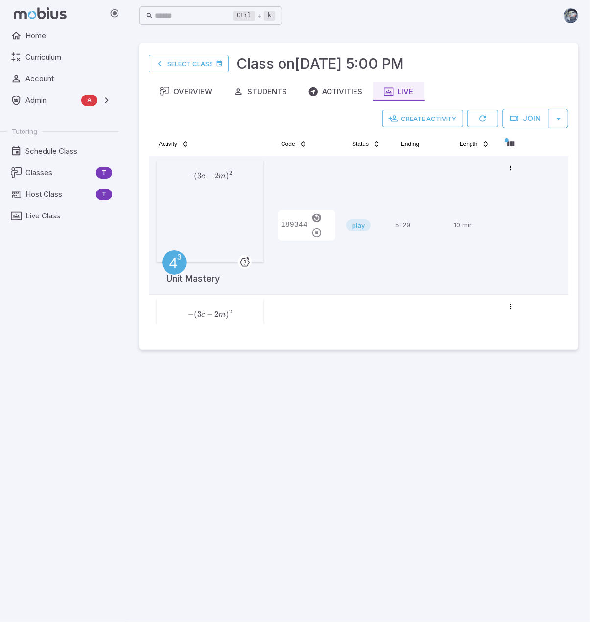
drag, startPoint x: 329, startPoint y: 431, endPoint x: 333, endPoint y: 423, distance: 9.0
click at [330, 431] on main "Select Class Class on Sep 26 @ 5:00 PM Overview Students Activities Live Create…" at bounding box center [358, 326] width 463 height 590
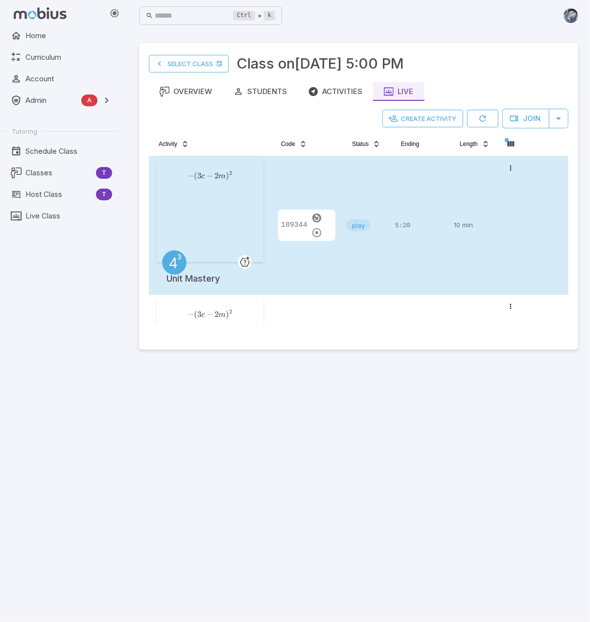
click at [297, 254] on div "189344" at bounding box center [306, 225] width 63 height 130
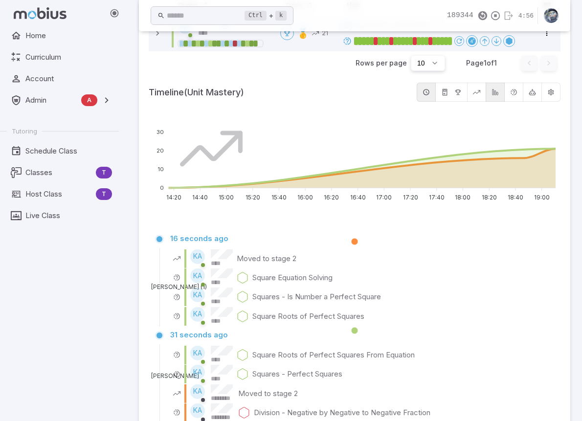
scroll to position [294, 0]
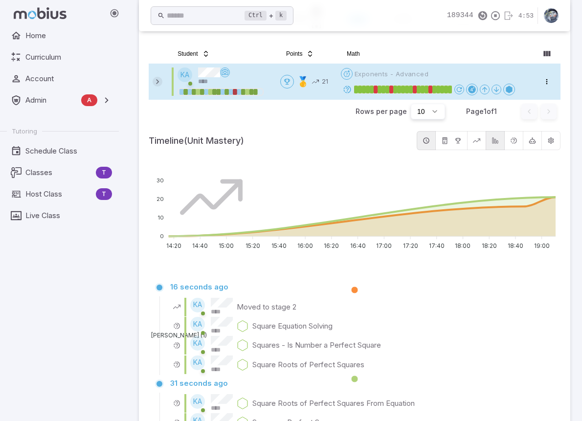
click at [160, 83] on icon at bounding box center [158, 82] width 10 height 10
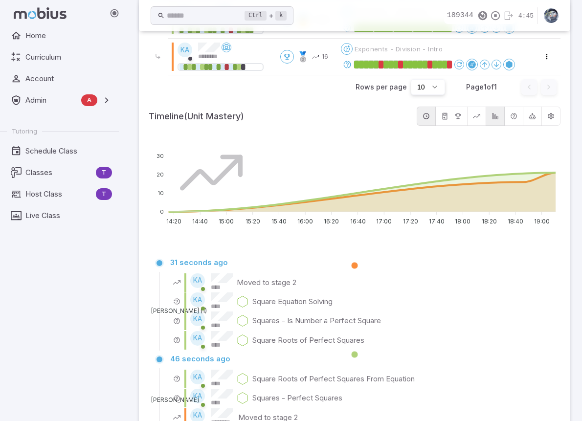
scroll to position [441, 0]
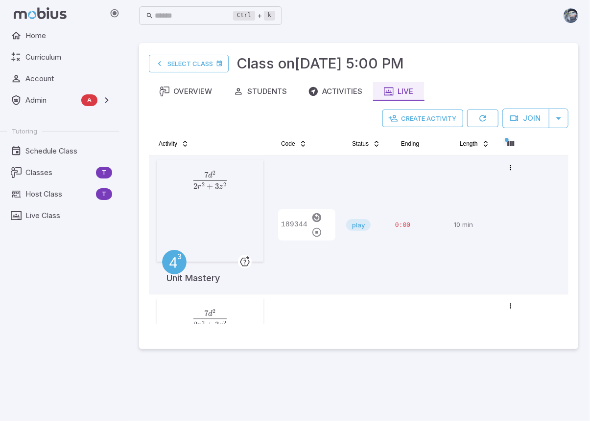
click at [239, 388] on main "Select Class Class on [DATE] 5:00 PM Overview Students Activities Live Create A…" at bounding box center [358, 226] width 463 height 390
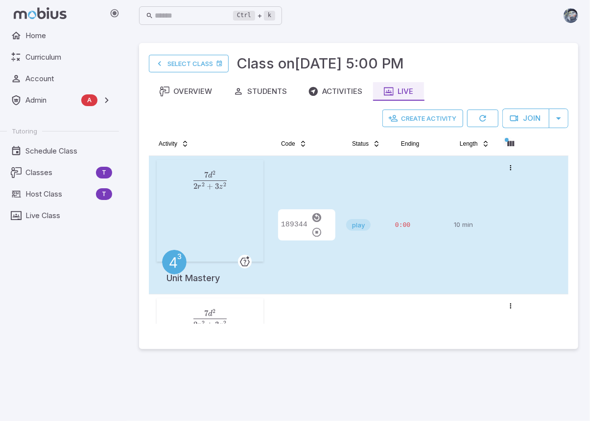
click at [375, 249] on div "play" at bounding box center [366, 225] width 41 height 130
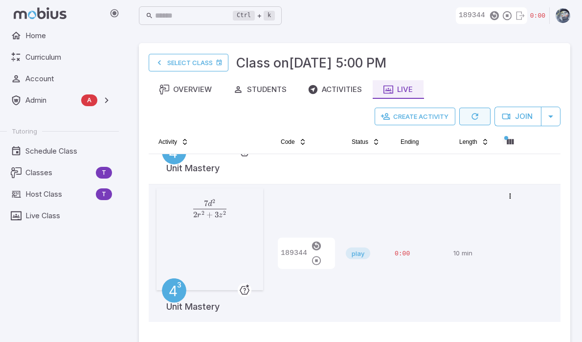
click at [483, 115] on button "button" at bounding box center [475, 117] width 31 height 18
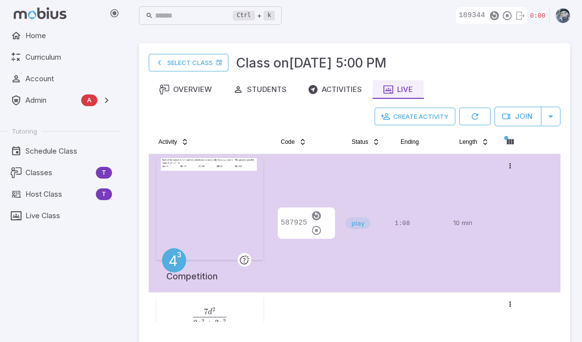
click at [324, 263] on div "587925" at bounding box center [306, 223] width 63 height 130
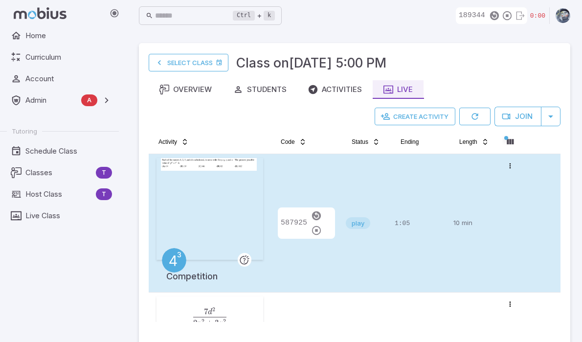
click at [306, 190] on div "587925" at bounding box center [306, 223] width 63 height 130
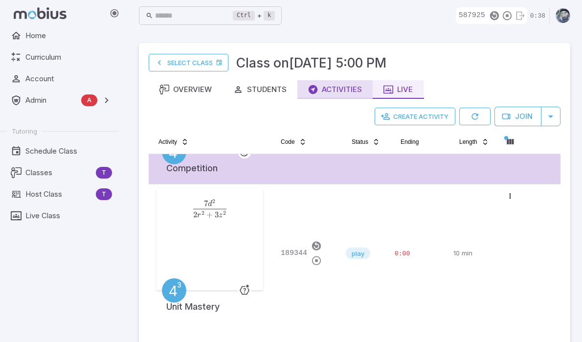
click at [348, 91] on div "Activities" at bounding box center [335, 89] width 54 height 11
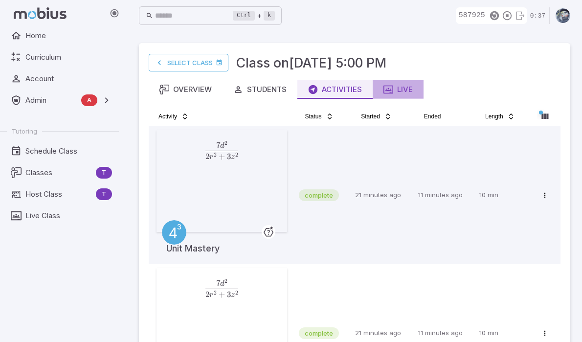
click at [399, 93] on div "Live" at bounding box center [398, 89] width 29 height 11
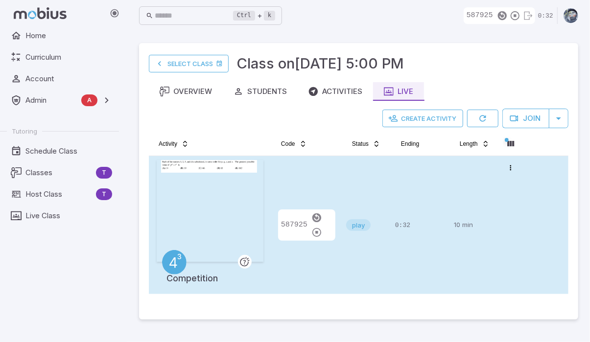
click at [351, 262] on div "play" at bounding box center [366, 225] width 41 height 130
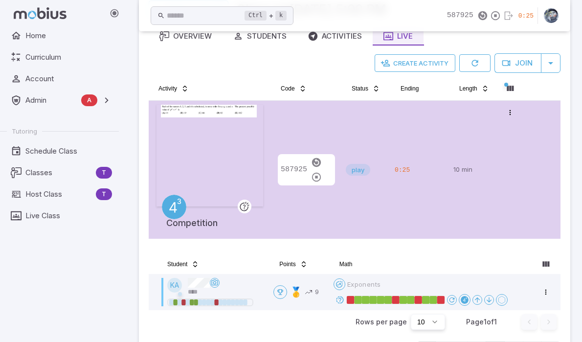
scroll to position [49, 0]
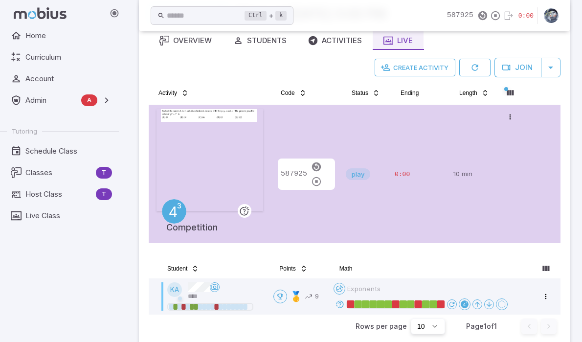
click at [60, 291] on div "Home Curriculum Account Admin A Accounts Finance Testing Tutoring Schedule Clas…" at bounding box center [63, 184] width 127 height 316
click at [481, 64] on button "button" at bounding box center [475, 68] width 31 height 18
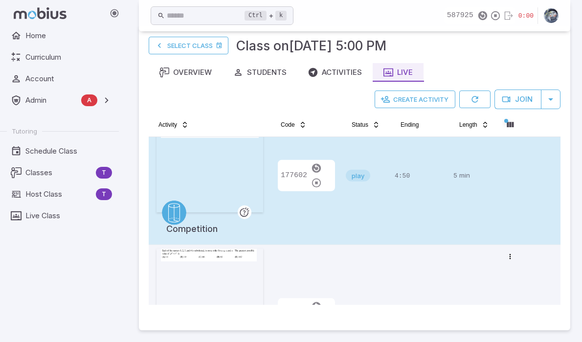
scroll to position [247, 0]
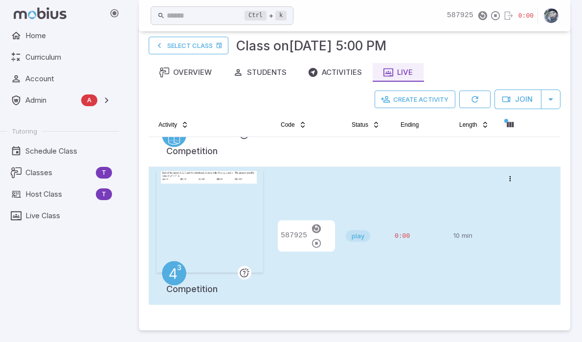
click at [385, 203] on div "play" at bounding box center [366, 236] width 41 height 130
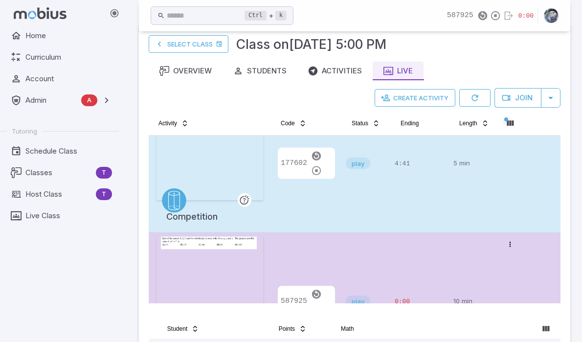
scroll to position [149, 0]
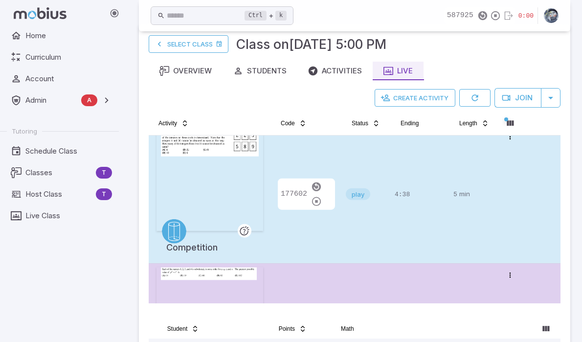
click at [348, 242] on div "play" at bounding box center [366, 194] width 41 height 130
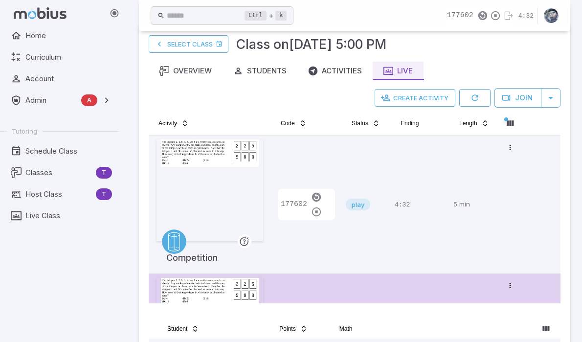
scroll to position [49, 0]
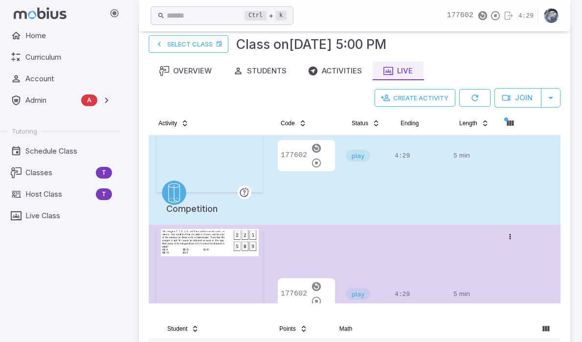
click at [345, 200] on td "play" at bounding box center [366, 156] width 49 height 138
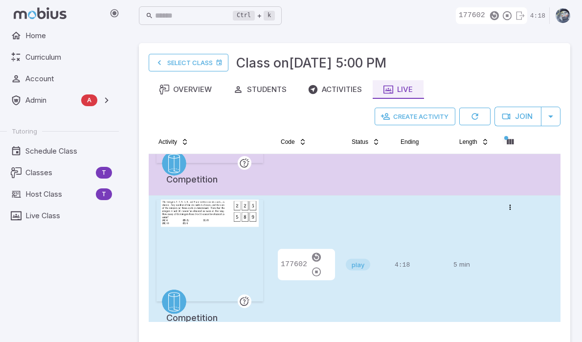
scroll to position [98, 0]
click at [336, 230] on div "177602" at bounding box center [306, 264] width 63 height 130
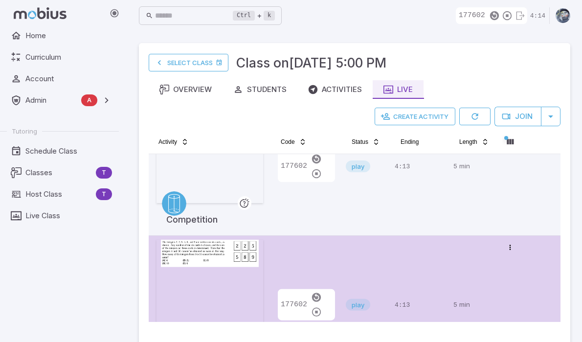
scroll to position [49, 0]
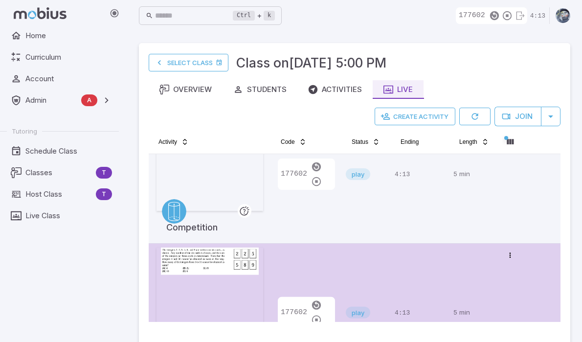
click at [336, 230] on div "177602" at bounding box center [306, 174] width 63 height 130
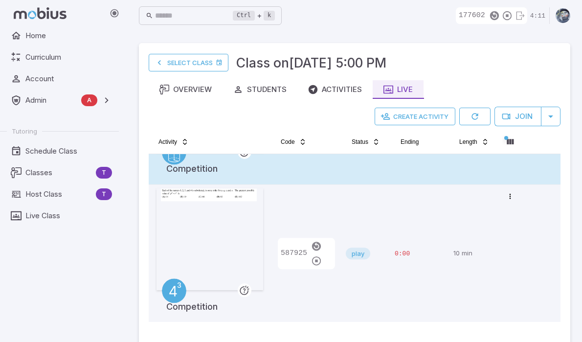
scroll to position [247, 0]
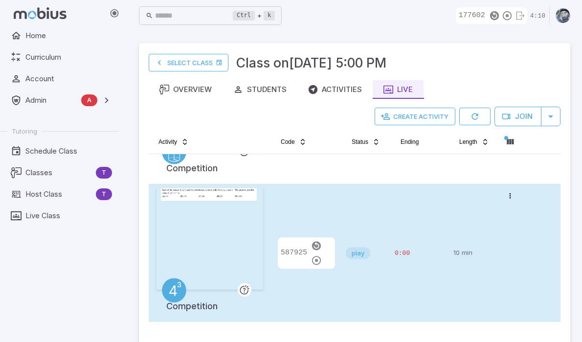
click at [338, 228] on div "587925" at bounding box center [306, 253] width 63 height 130
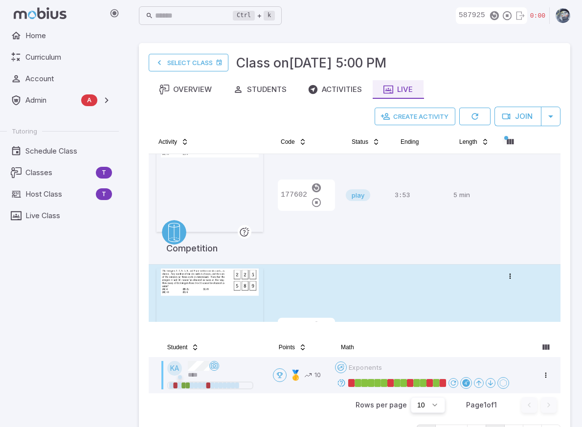
scroll to position [49, 0]
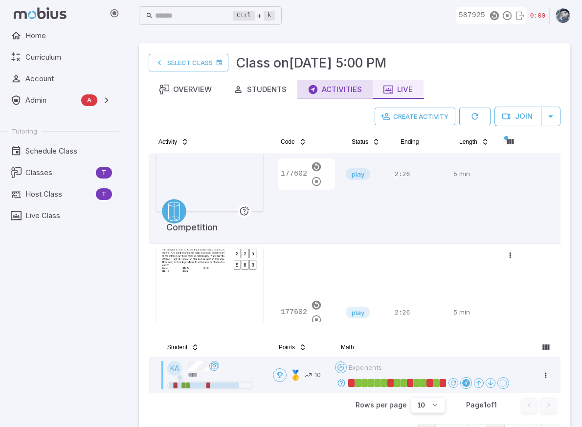
click at [342, 98] on button "Activities" at bounding box center [335, 89] width 75 height 19
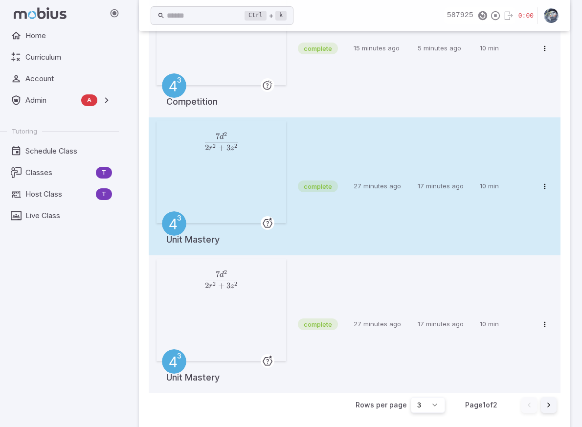
scroll to position [175, 0]
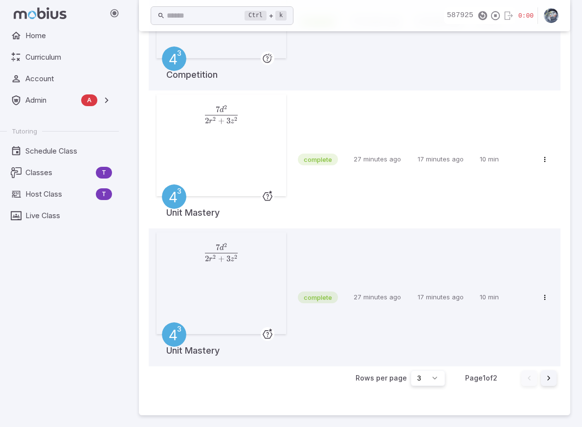
click at [541, 376] on button "Go to next page" at bounding box center [549, 379] width 16 height 16
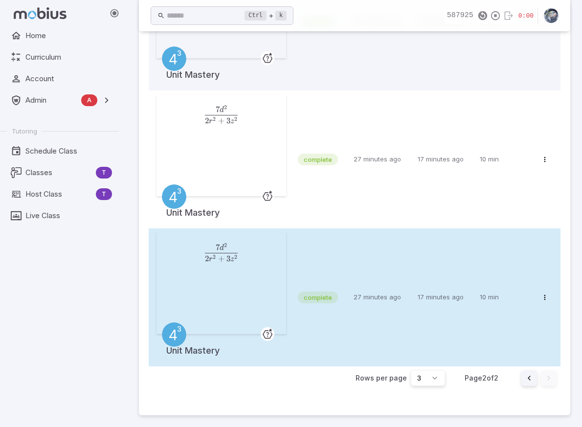
click at [396, 270] on td "27 minutes ago" at bounding box center [382, 298] width 64 height 138
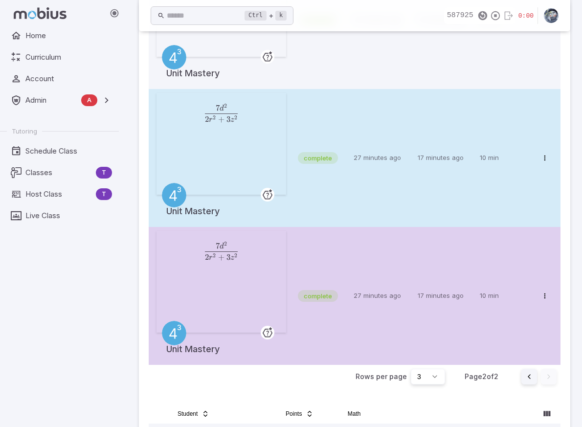
click at [328, 186] on td "complete" at bounding box center [322, 158] width 56 height 138
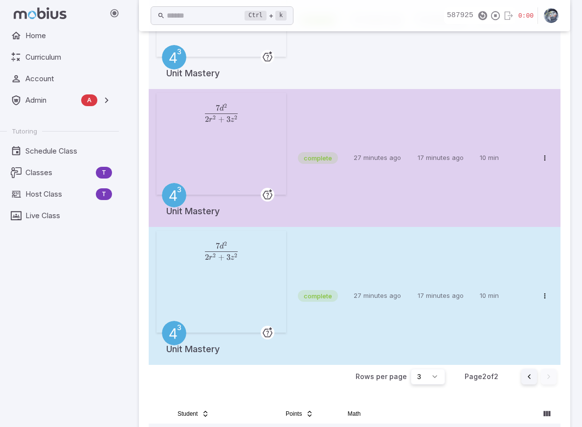
click at [333, 254] on td "complete" at bounding box center [322, 296] width 56 height 138
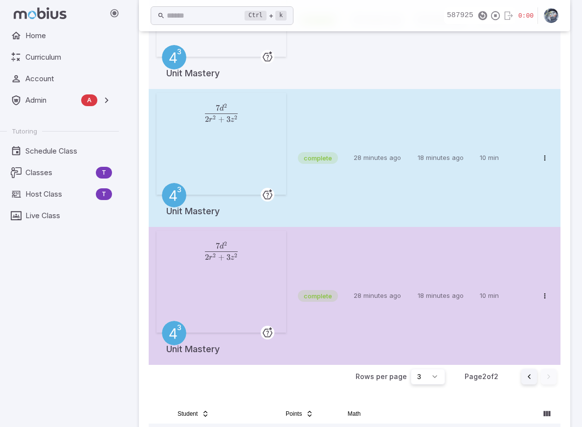
click at [335, 186] on td "complete" at bounding box center [322, 158] width 56 height 138
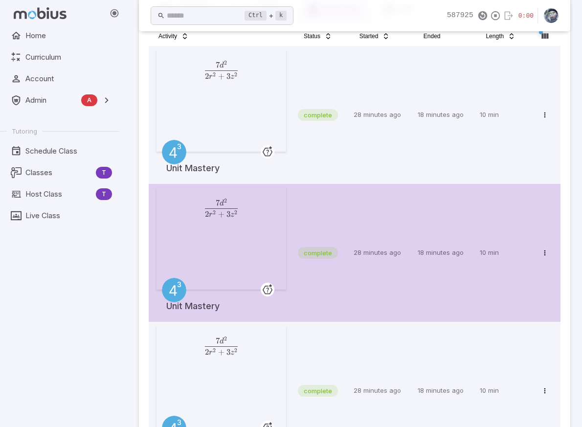
scroll to position [77, 0]
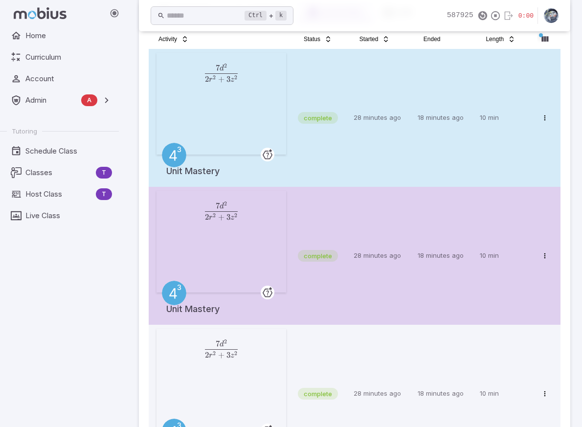
click at [339, 161] on td "complete" at bounding box center [322, 118] width 56 height 138
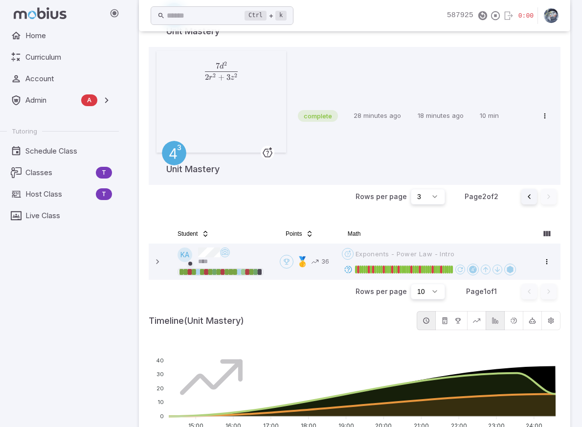
scroll to position [371, 0]
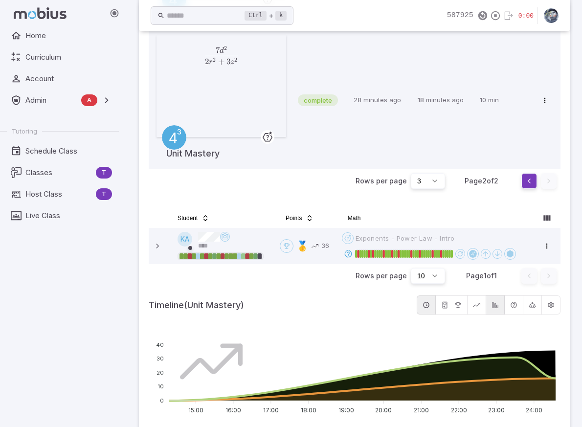
click at [522, 187] on button "Go to previous page" at bounding box center [530, 181] width 16 height 16
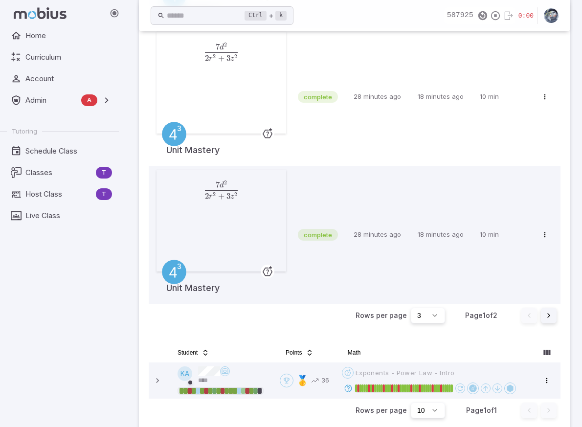
scroll to position [224, 0]
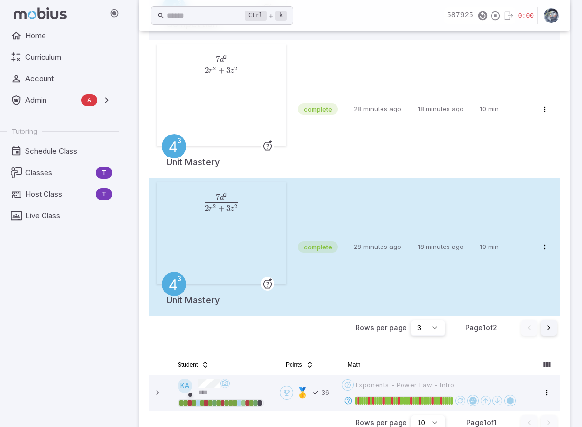
click at [399, 282] on td "28 minutes ago" at bounding box center [382, 247] width 64 height 138
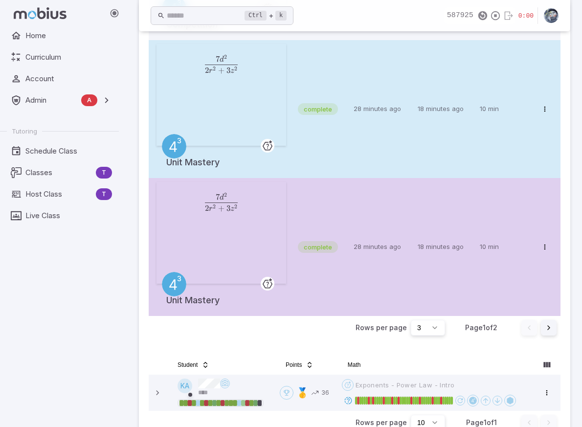
click at [371, 147] on td "28 minutes ago" at bounding box center [382, 109] width 64 height 138
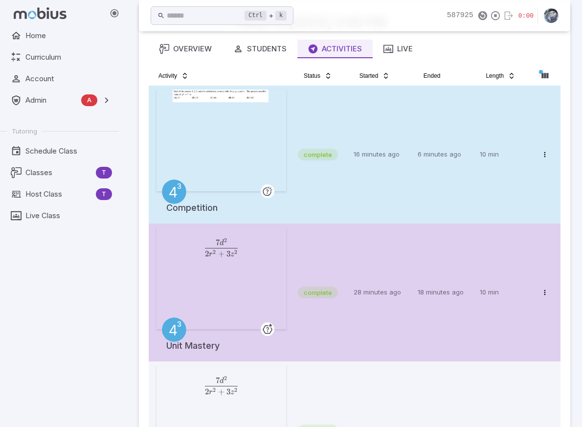
scroll to position [0, 0]
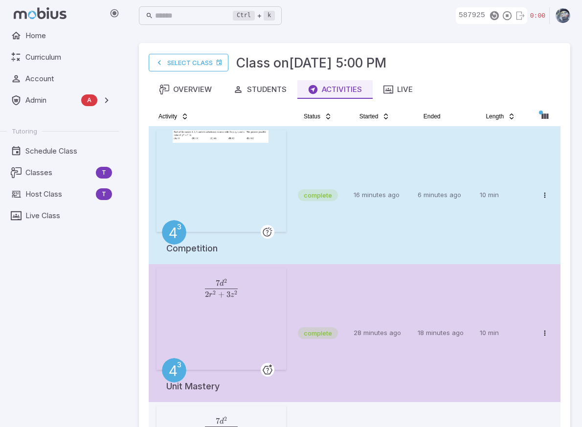
click at [356, 218] on td "16 minutes ago" at bounding box center [382, 195] width 64 height 138
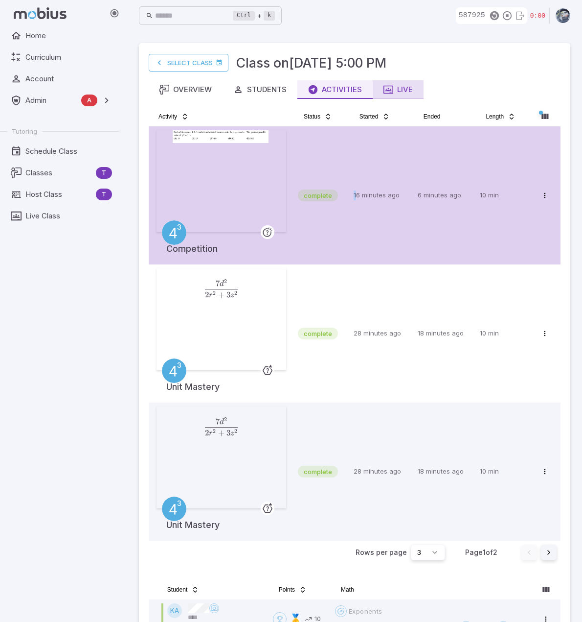
click at [402, 93] on div "Live" at bounding box center [398, 89] width 29 height 11
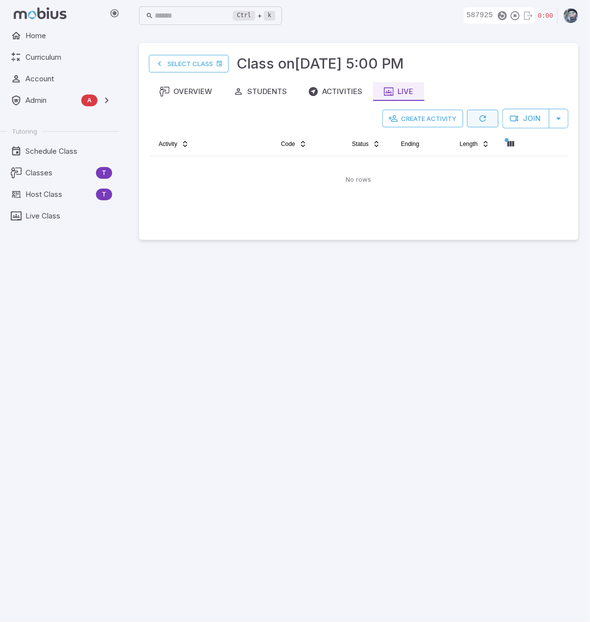
click at [482, 119] on icon "button" at bounding box center [483, 119] width 10 height 10
click at [284, 351] on main "Select Class Class on [DATE] 5:00 PM Overview Students Activities Live Create A…" at bounding box center [358, 326] width 463 height 590
